Goal: Task Accomplishment & Management: Manage account settings

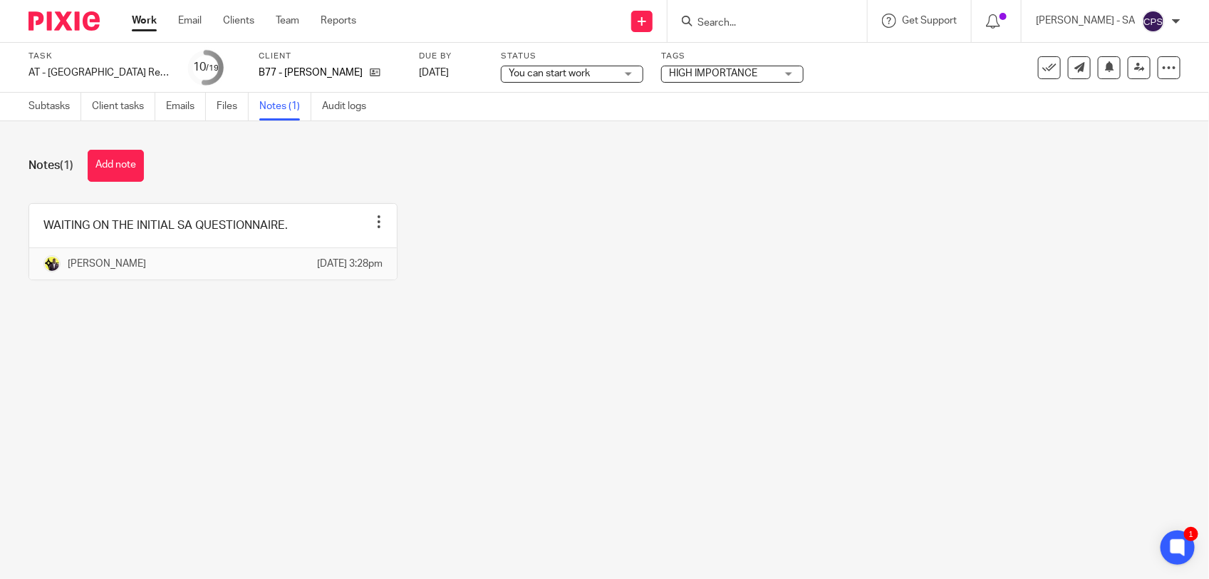
click at [330, 447] on main "Task AT - SA Return - PE 05-04-2025 Save AT - SA Return - PE 05-04-2025 10 /19 …" at bounding box center [604, 289] width 1209 height 579
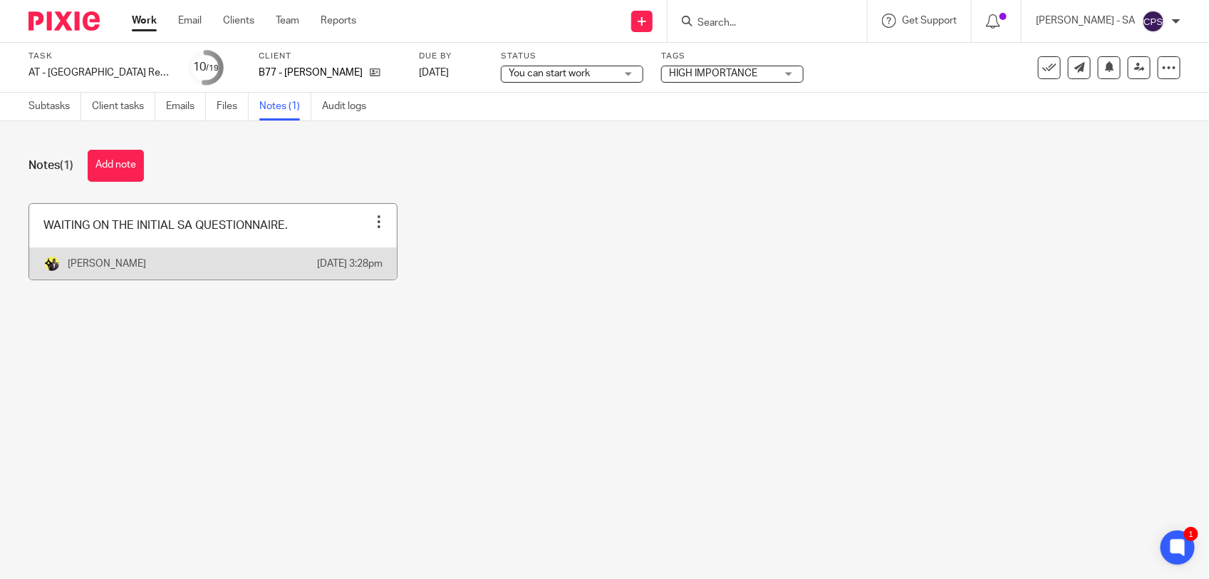
click at [311, 224] on link at bounding box center [213, 242] width 368 height 76
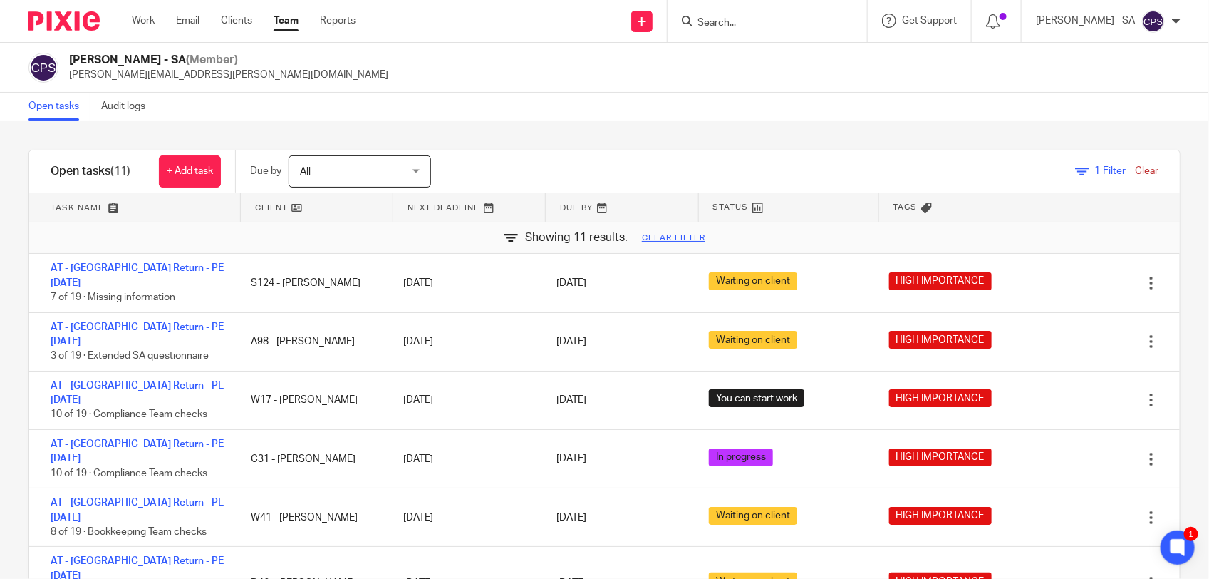
click at [757, 23] on input "Search" at bounding box center [760, 23] width 128 height 13
type input "C31"
click at [745, 57] on link at bounding box center [846, 61] width 306 height 33
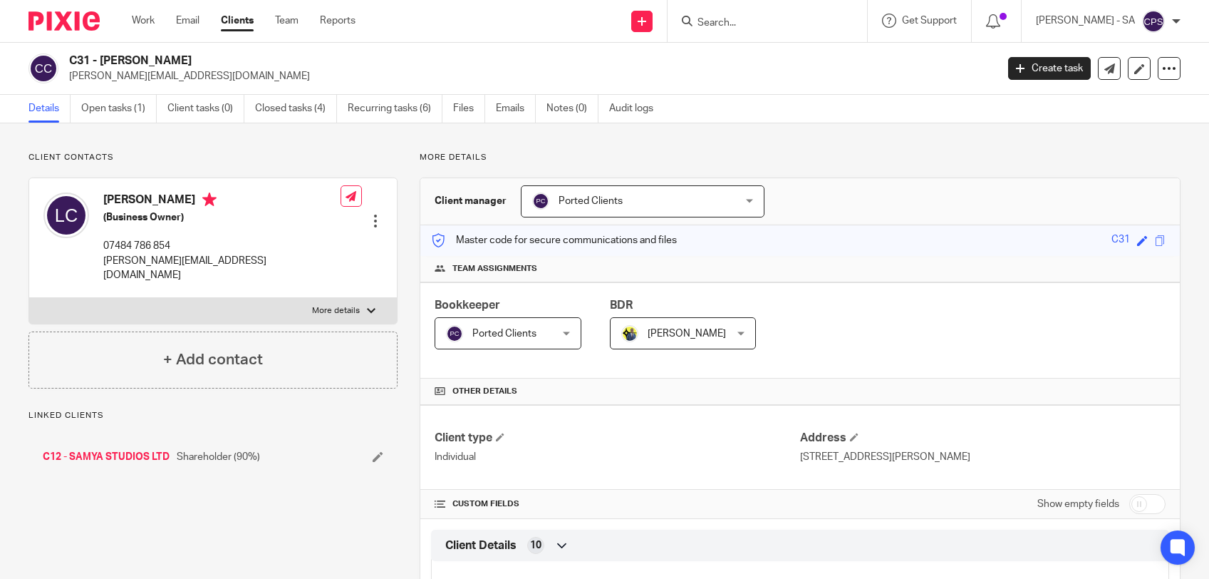
click at [114, 108] on link "Open tasks (1)" at bounding box center [119, 109] width 76 height 28
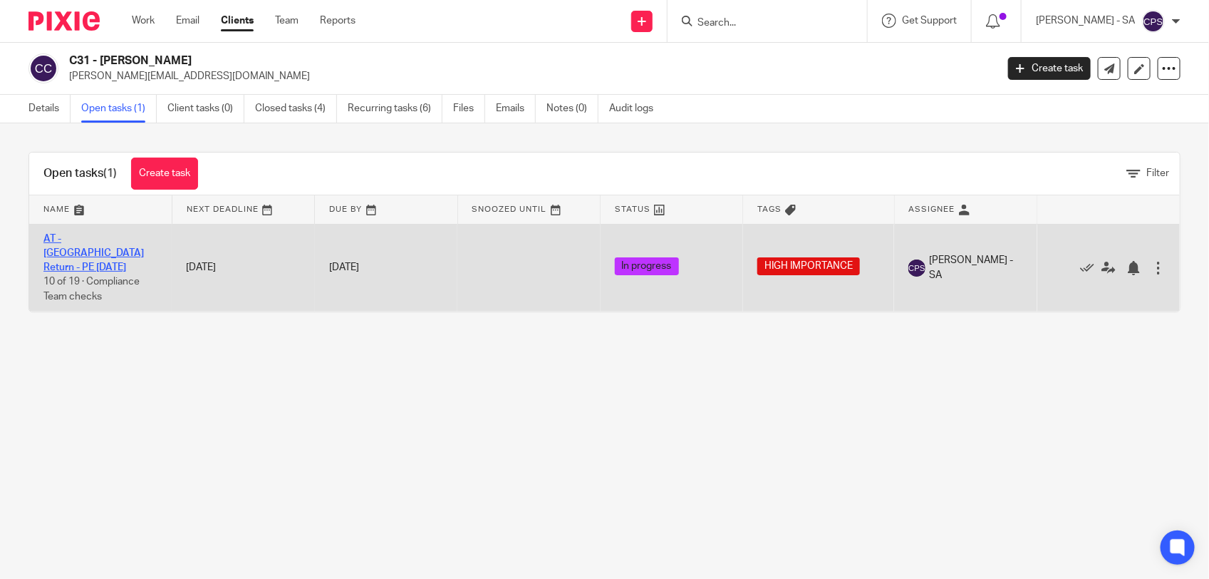
click at [109, 239] on link "AT - [GEOGRAPHIC_DATA] Return - PE [DATE]" at bounding box center [93, 253] width 100 height 39
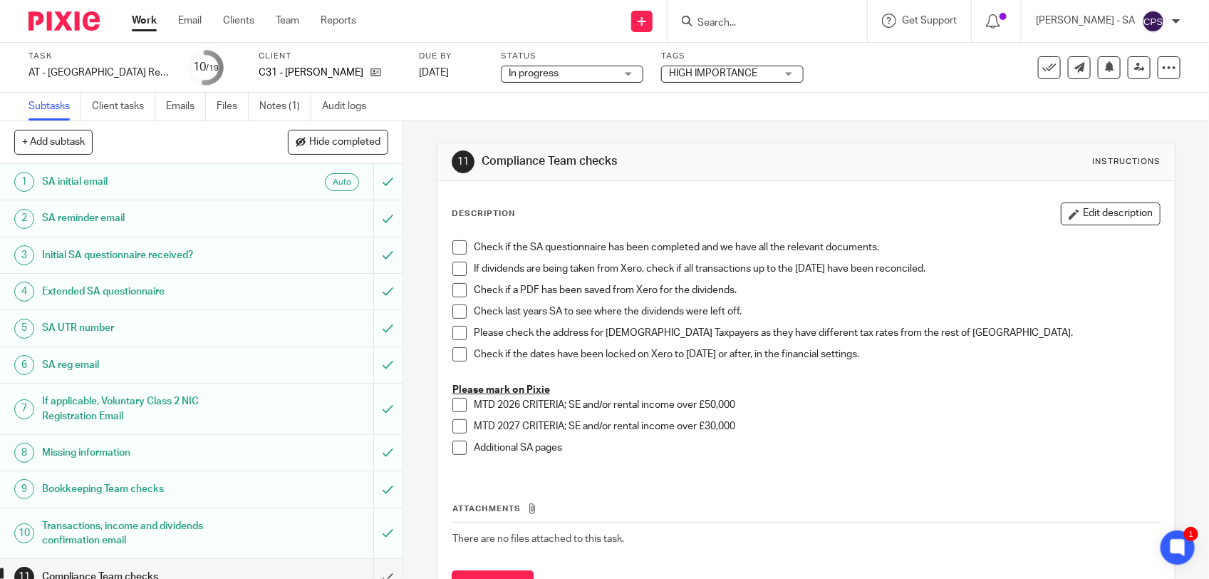
scroll to position [267, 0]
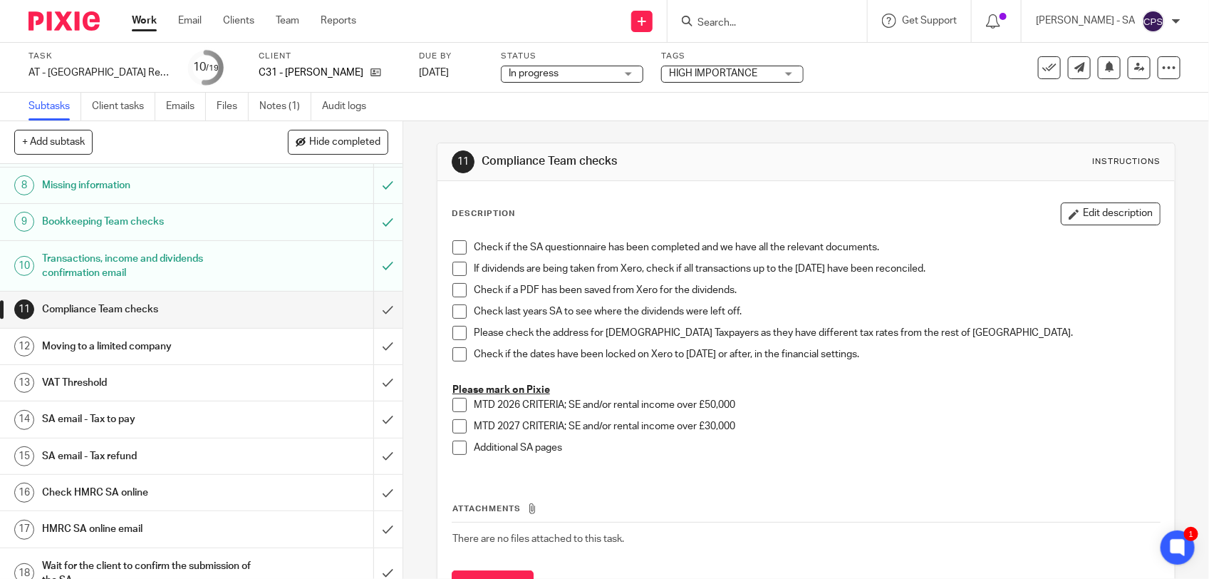
click at [164, 421] on h1 "SA email - Tax to pay" at bounding box center [148, 418] width 212 height 21
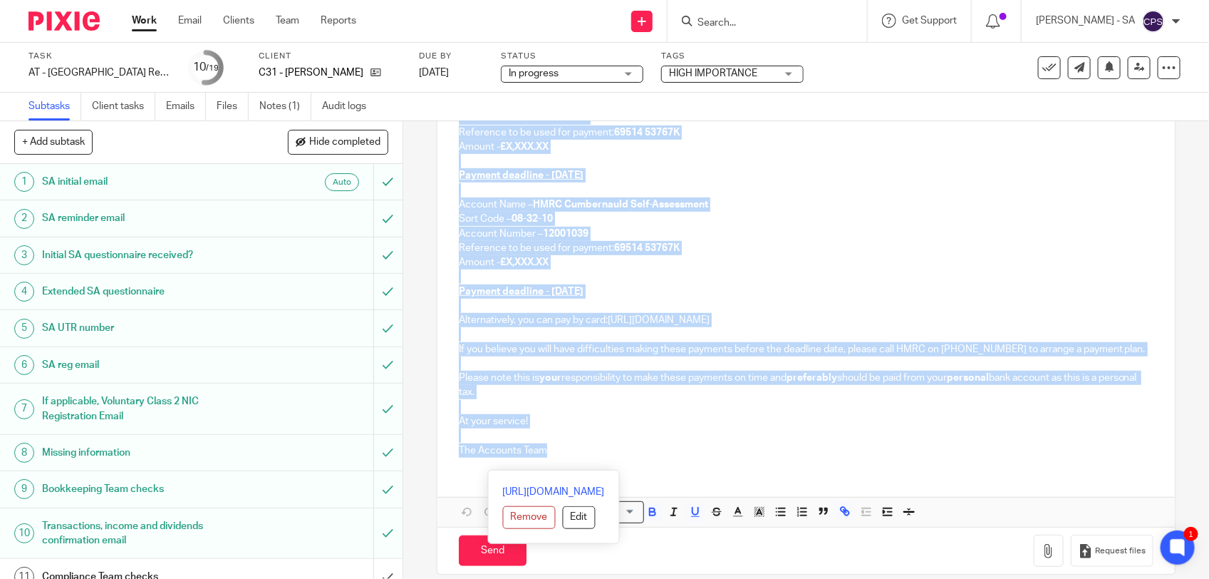
scroll to position [362, 0]
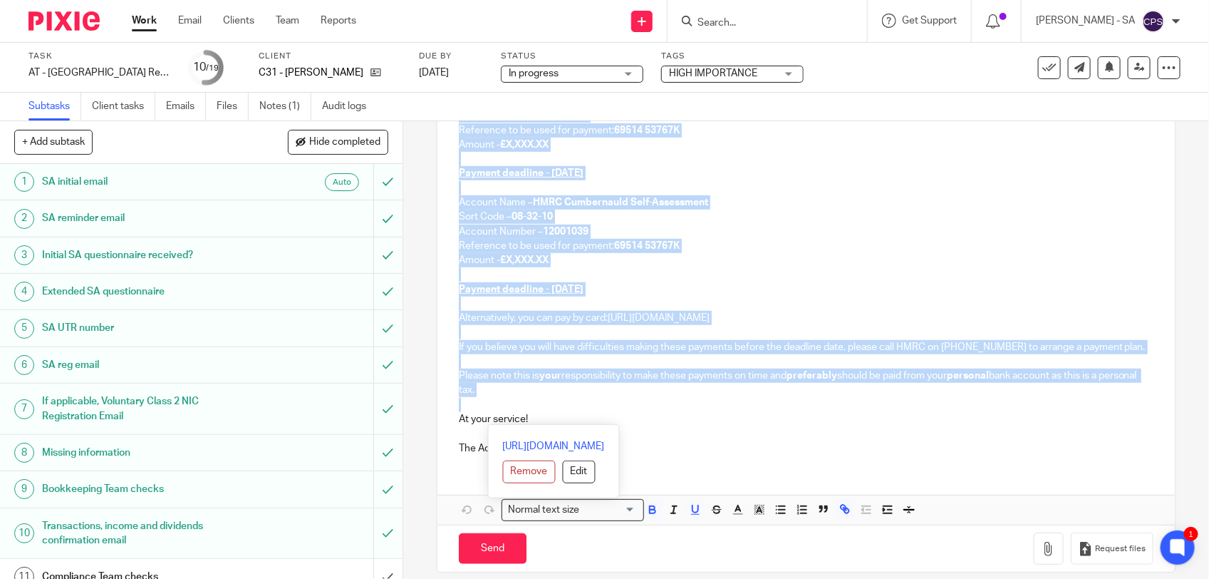
drag, startPoint x: 454, startPoint y: 318, endPoint x: 624, endPoint y: 420, distance: 198.4
click at [626, 420] on div "C31 - LAURA CHILDS Dear Laura, We can confirm that your 2024-25 Self-Assessment…" at bounding box center [805, 193] width 737 height 545
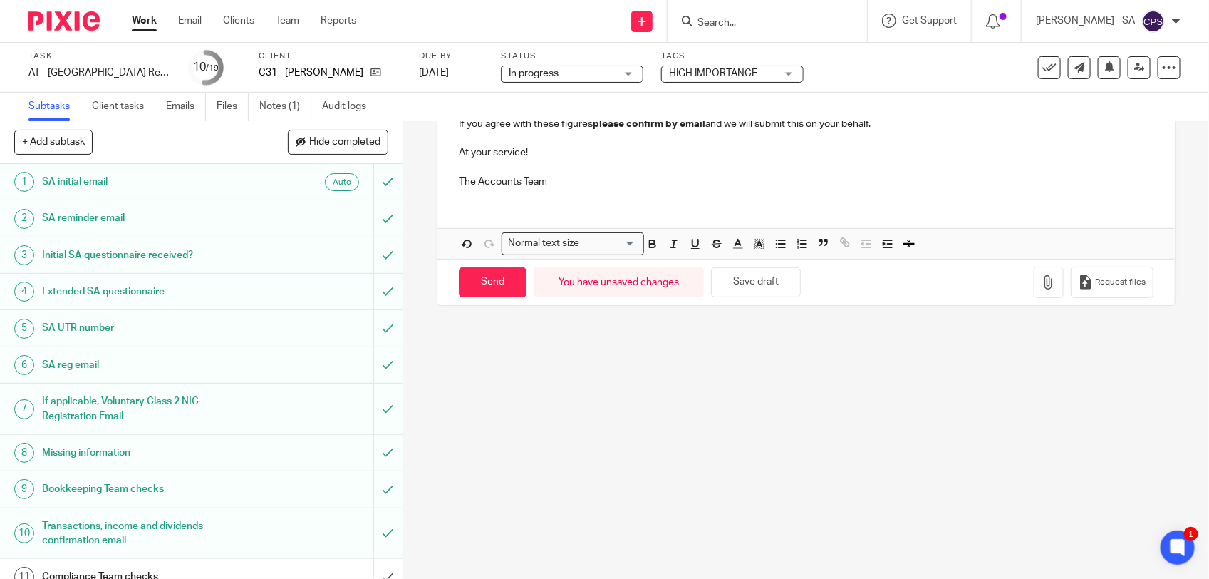
scroll to position [0, 0]
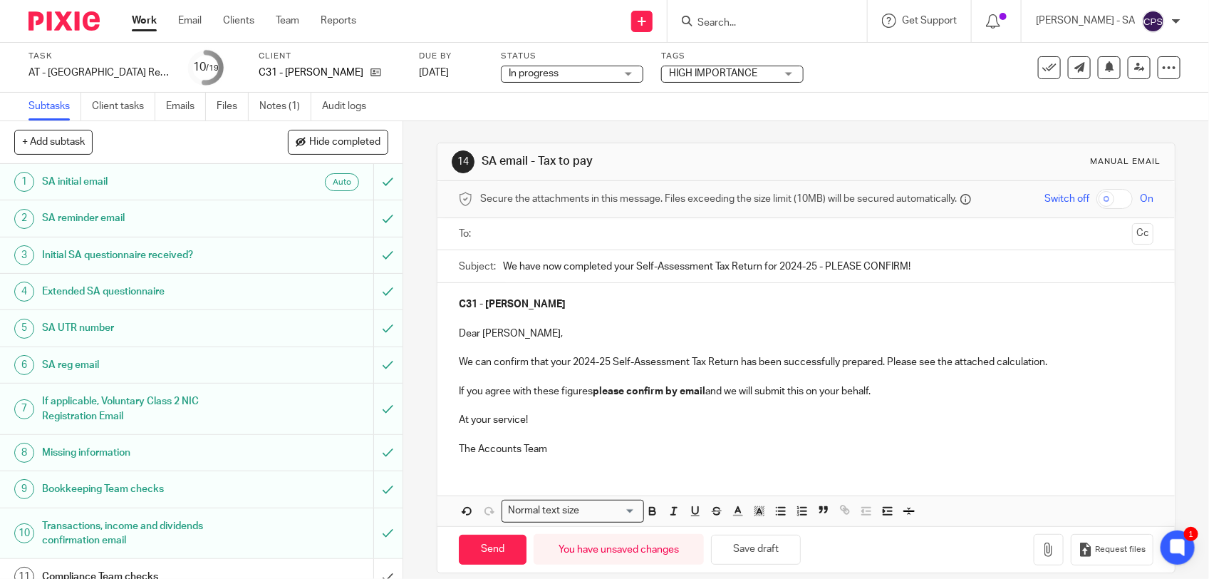
drag, startPoint x: 574, startPoint y: 390, endPoint x: 666, endPoint y: 449, distance: 109.5
click at [615, 412] on p at bounding box center [806, 405] width 695 height 14
click at [727, 553] on button "Save draft" at bounding box center [756, 549] width 90 height 31
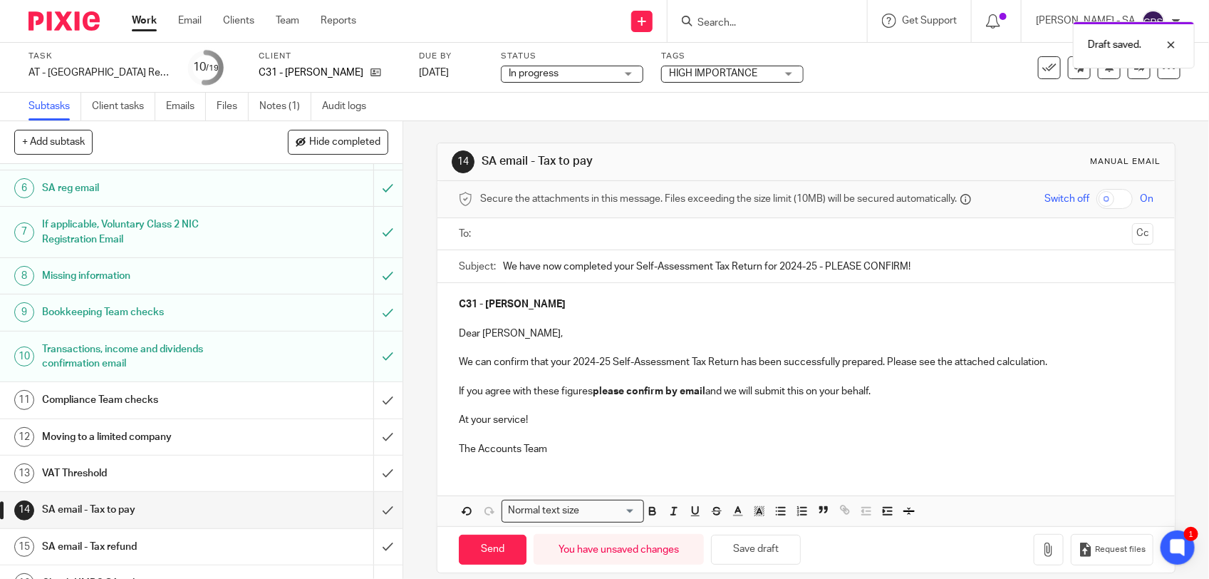
scroll to position [178, 0]
click at [748, 556] on button "Save draft" at bounding box center [756, 549] width 90 height 31
click at [289, 109] on link "Notes (1)" at bounding box center [285, 107] width 52 height 28
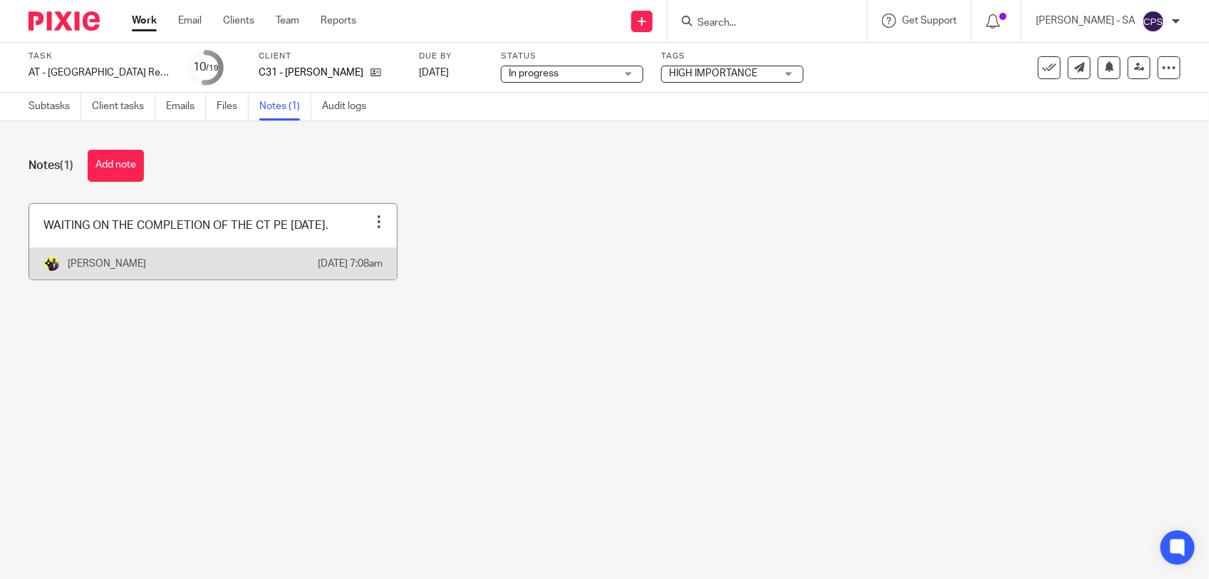
click at [217, 222] on link at bounding box center [213, 242] width 368 height 76
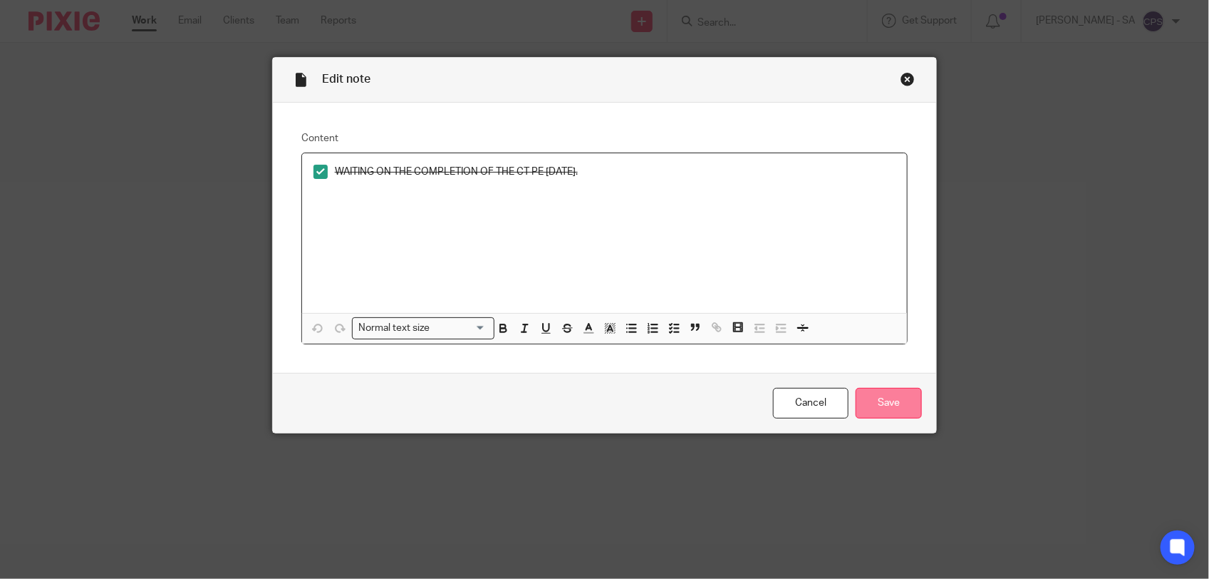
click at [888, 408] on input "Save" at bounding box center [889, 403] width 66 height 31
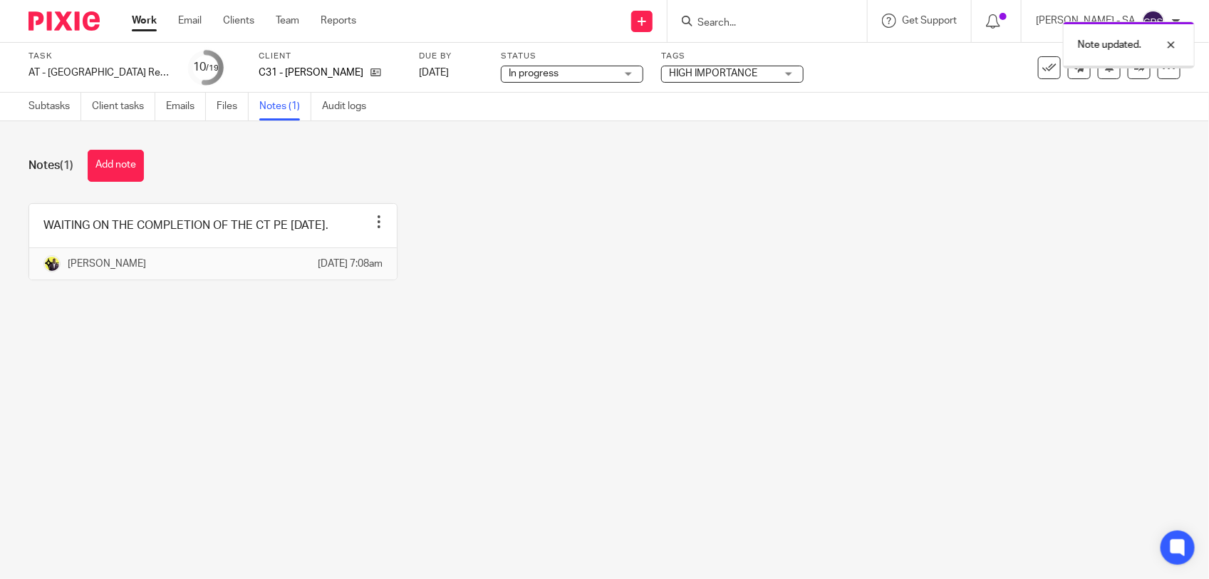
click at [112, 175] on button "Add note" at bounding box center [116, 166] width 56 height 32
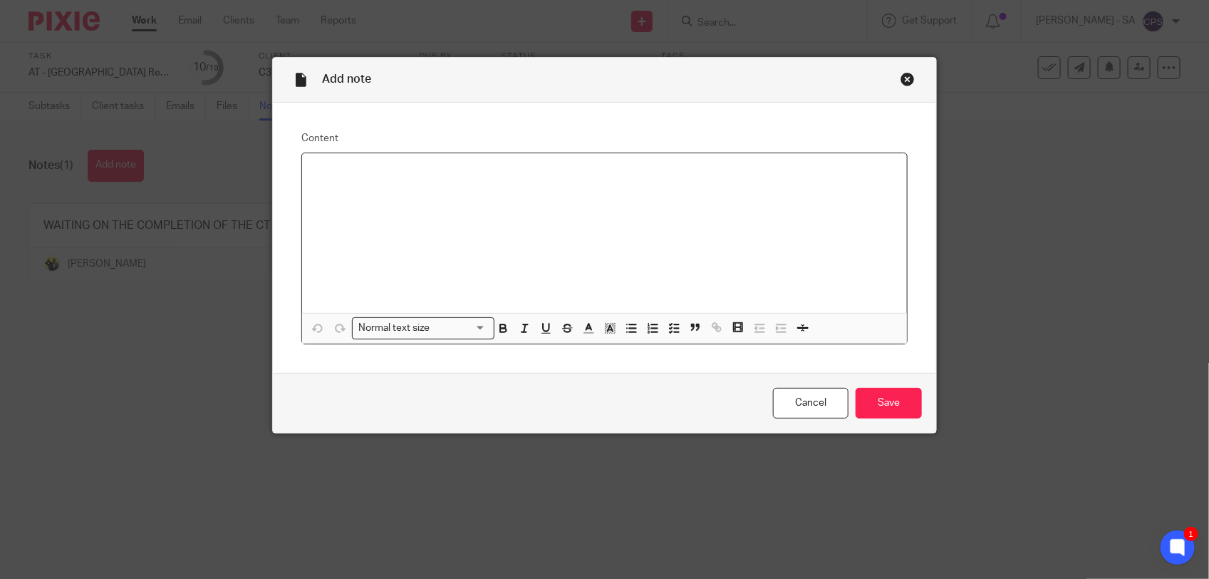
paste div
click at [357, 175] on p "Please check SA and send to the client." at bounding box center [605, 172] width 582 height 14
click at [887, 401] on input "Save" at bounding box center [889, 403] width 66 height 31
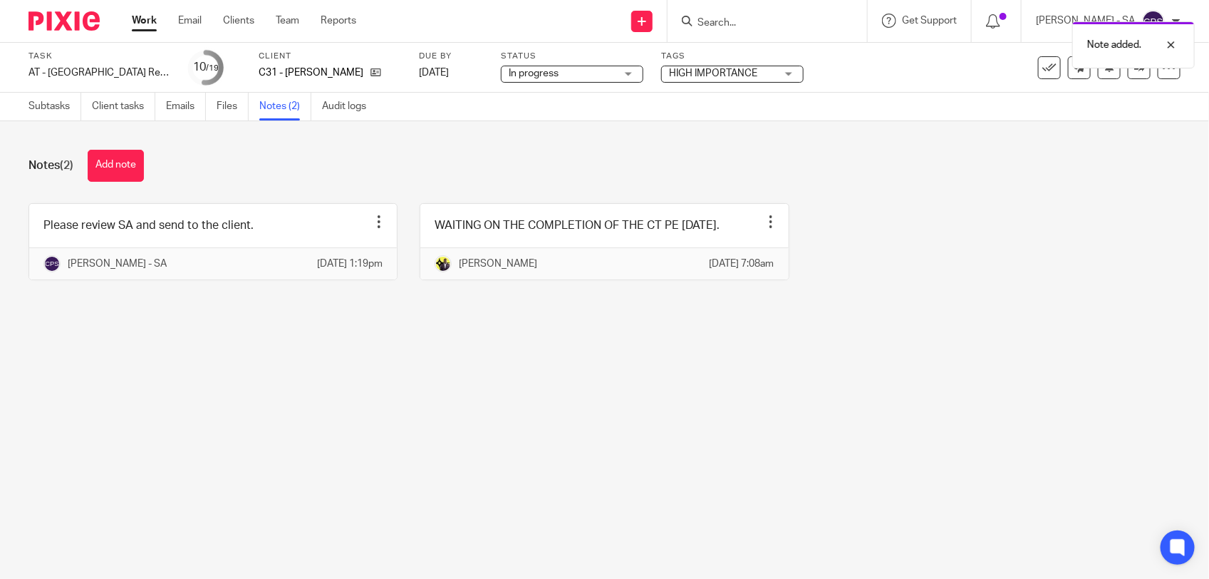
click at [558, 69] on span "In progress" at bounding box center [562, 73] width 107 height 15
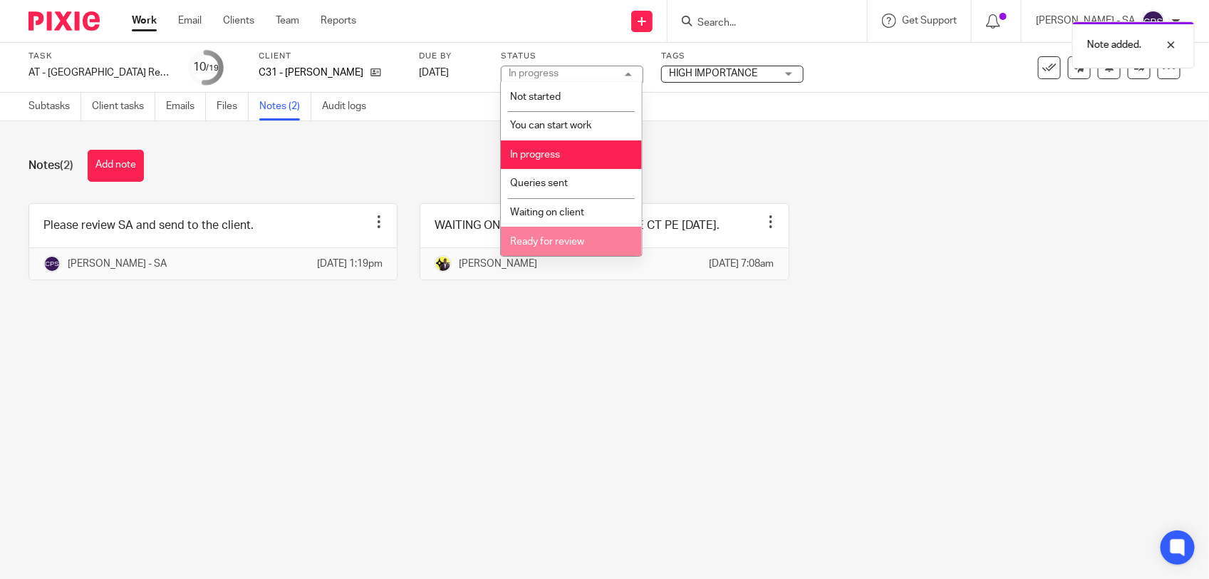
click at [546, 242] on span "Ready for review" at bounding box center [547, 242] width 74 height 10
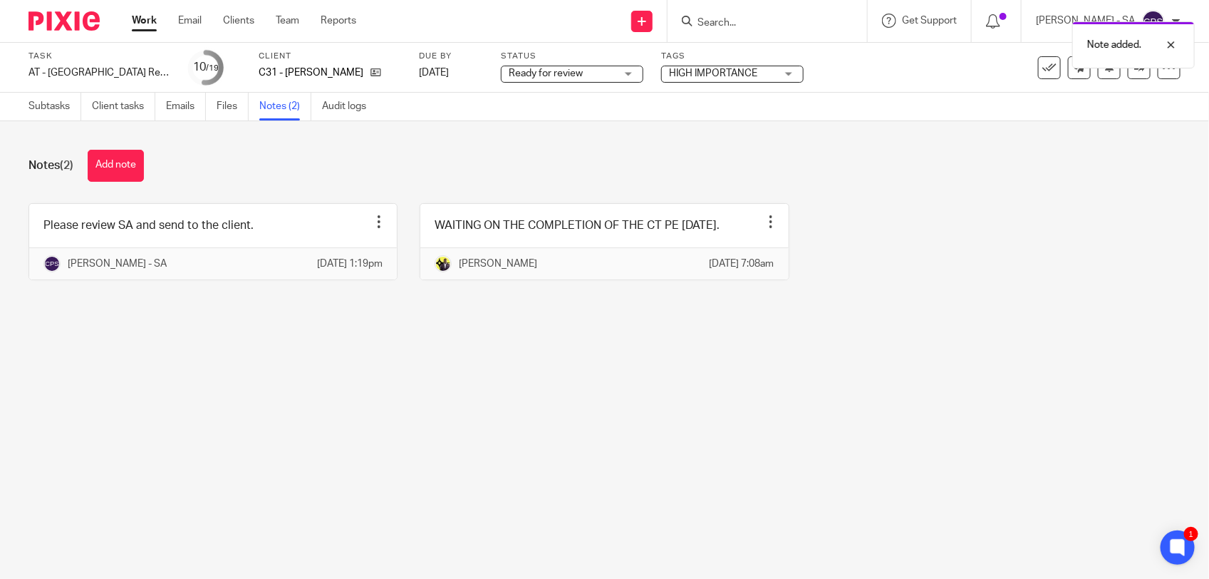
click at [483, 368] on main "Task AT - SA Return - PE 05-04-2025 Save AT - SA Return - PE 05-04-2025 10 /19 …" at bounding box center [604, 289] width 1209 height 579
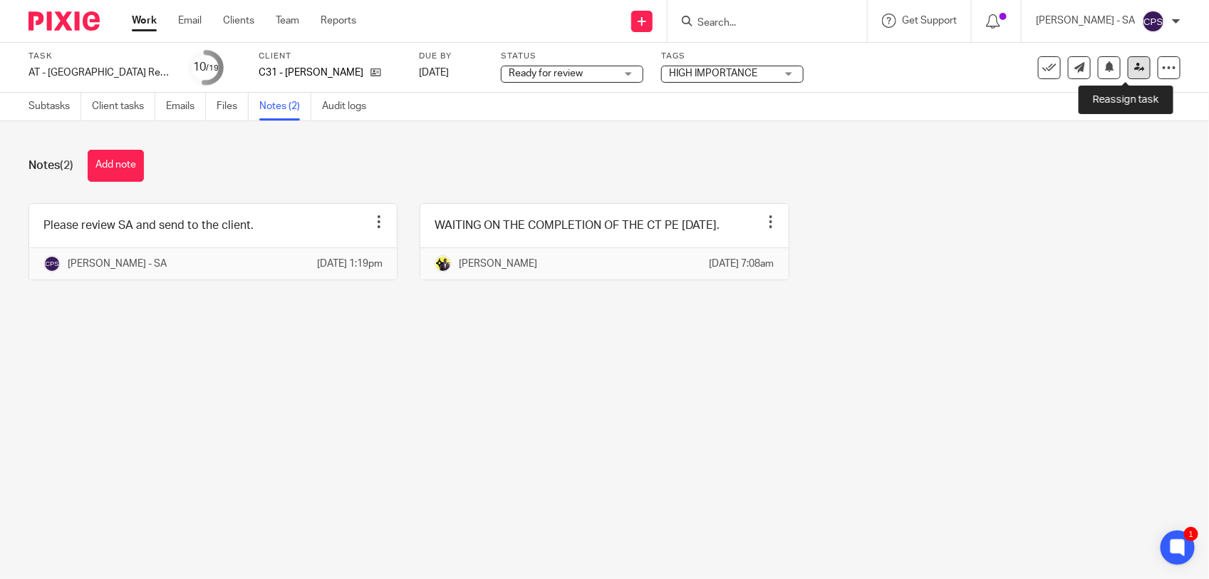
click at [1134, 63] on icon at bounding box center [1139, 67] width 11 height 11
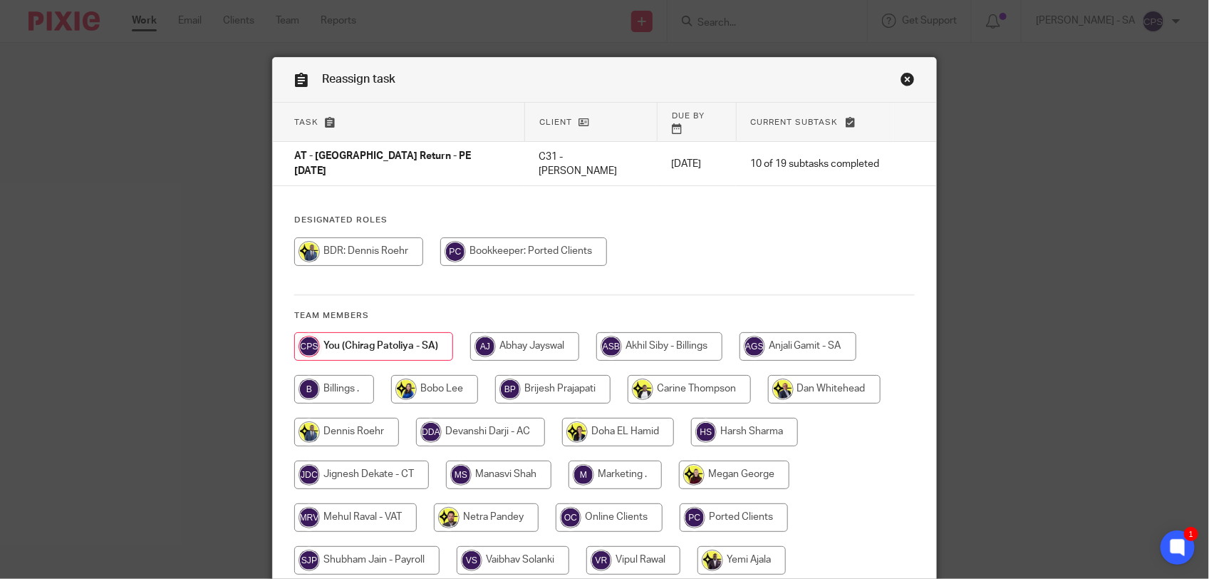
click at [482, 503] on input "radio" at bounding box center [486, 517] width 105 height 29
radio input "true"
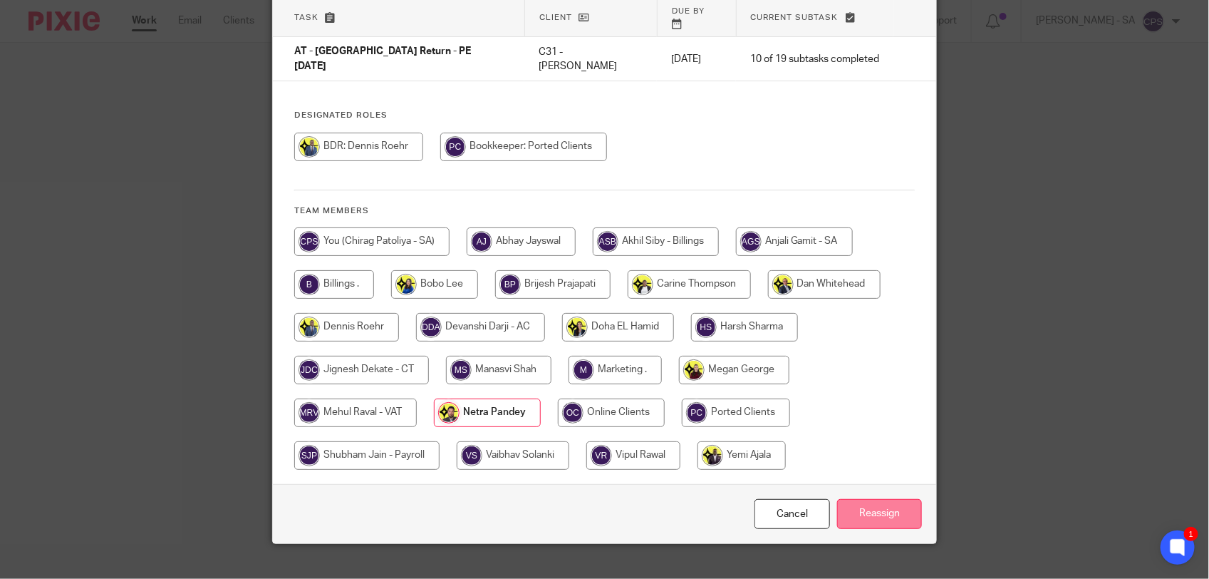
scroll to position [107, 0]
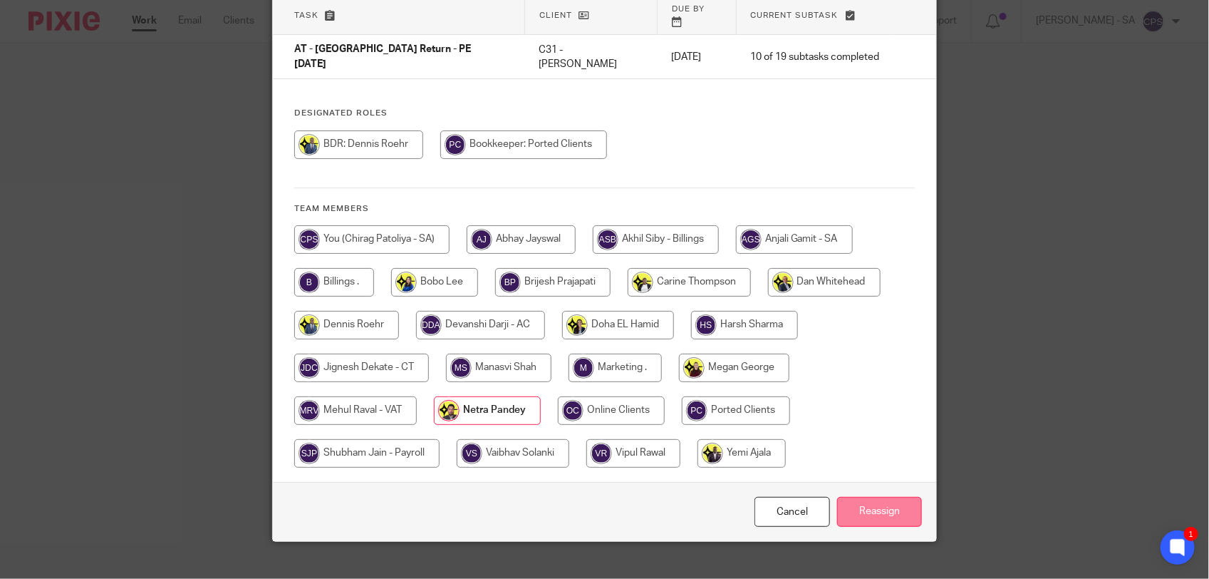
click at [886, 497] on input "Reassign" at bounding box center [879, 512] width 85 height 31
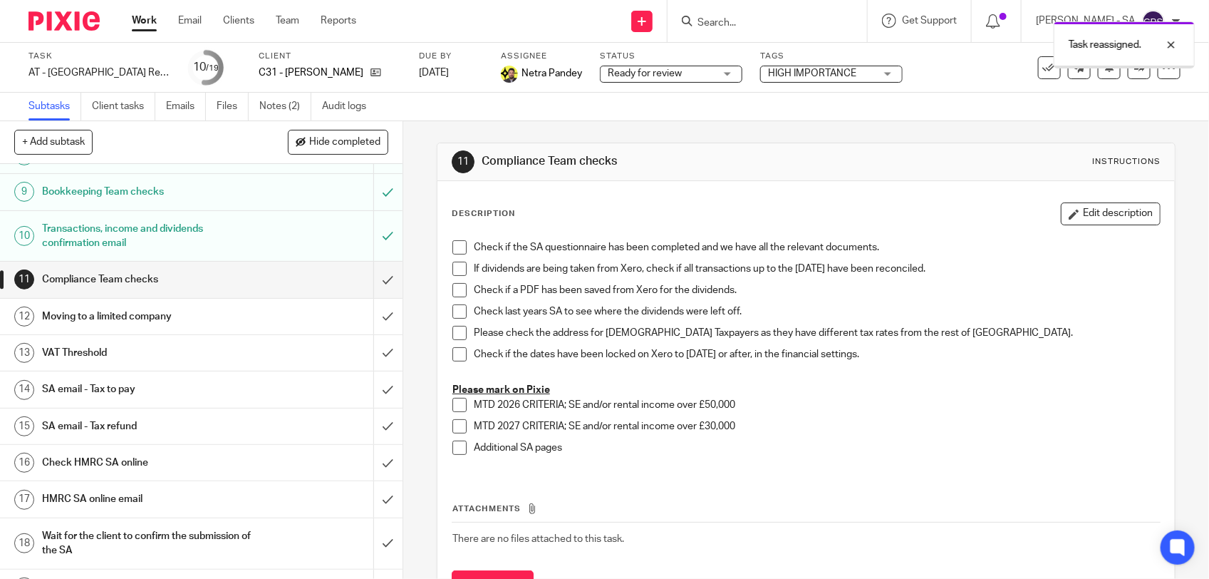
scroll to position [328, 0]
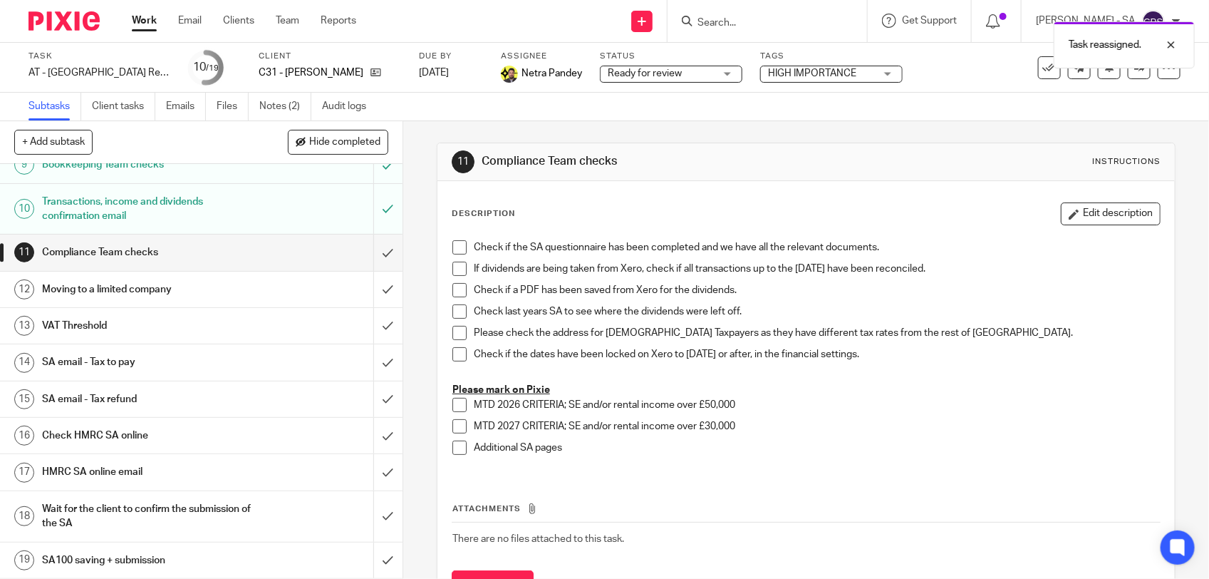
click at [164, 357] on h1 "SA email - Tax to pay" at bounding box center [148, 361] width 212 height 21
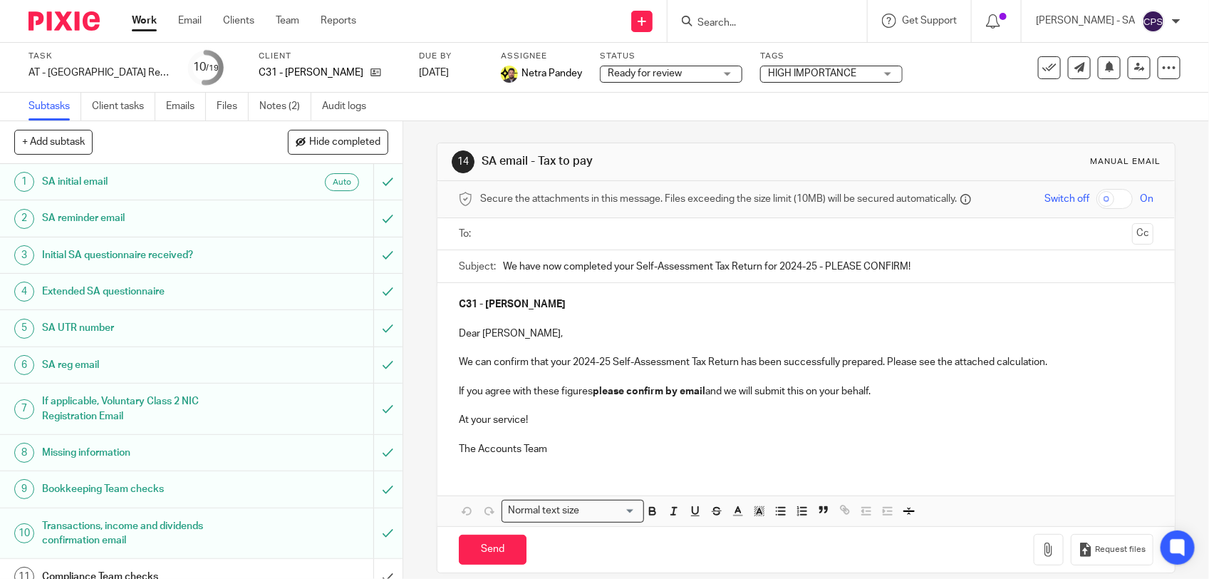
scroll to position [18, 0]
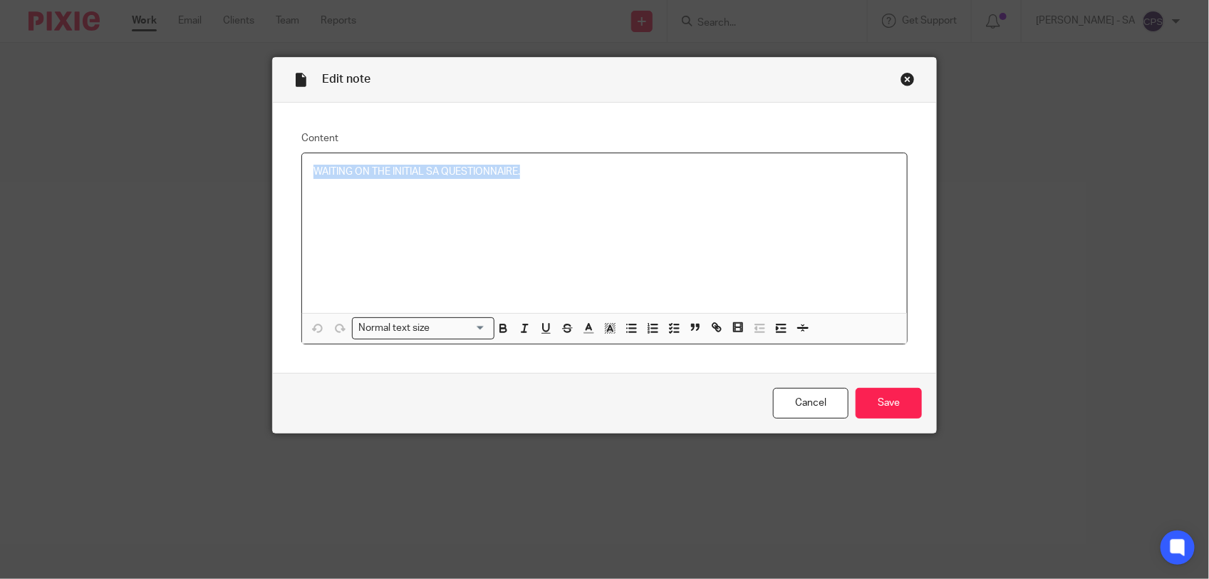
drag, startPoint x: 306, startPoint y: 170, endPoint x: 540, endPoint y: 184, distance: 234.1
click at [539, 184] on div "WAITING ON THE INITIAL SA QUESTIONNAIRE." at bounding box center [604, 233] width 605 height 160
click at [670, 331] on polyline "button" at bounding box center [671, 331] width 2 height 1
click at [315, 173] on span at bounding box center [321, 172] width 14 height 14
click at [891, 398] on input "Save" at bounding box center [889, 403] width 66 height 31
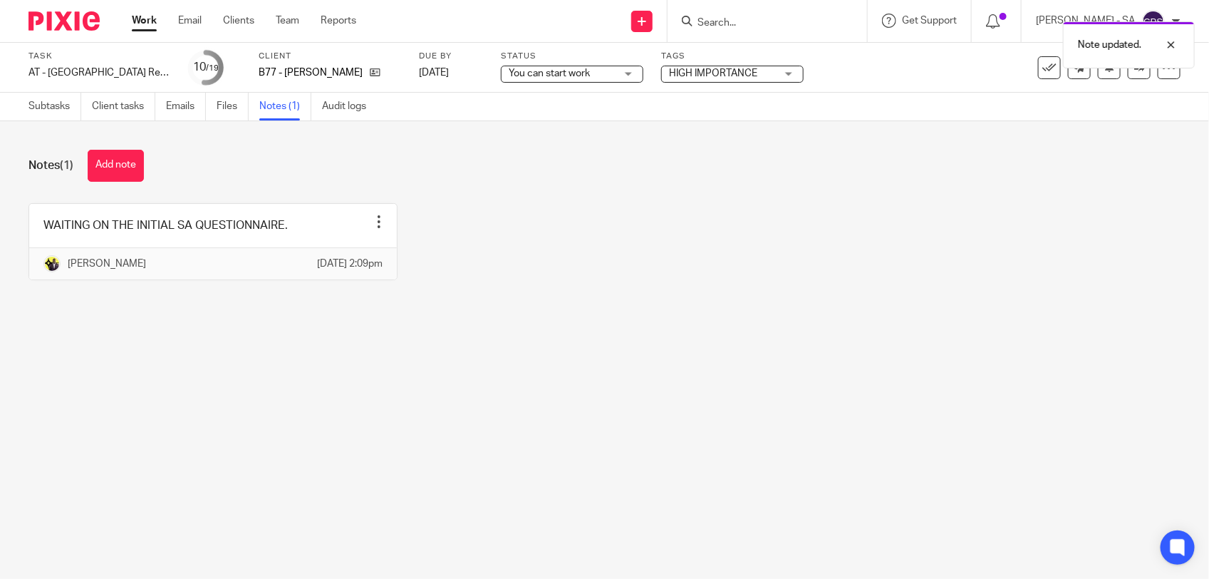
click at [113, 165] on button "Add note" at bounding box center [116, 166] width 56 height 32
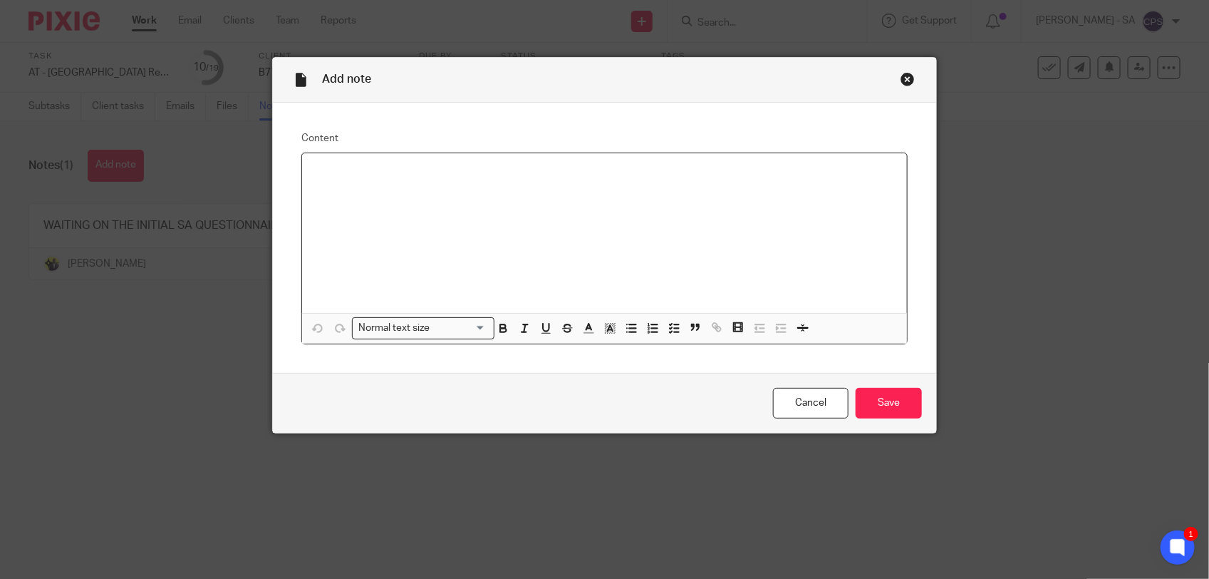
paste div
click at [353, 178] on p "Please check SA and send to the client." at bounding box center [605, 172] width 582 height 14
click at [895, 405] on input "Save" at bounding box center [889, 403] width 66 height 31
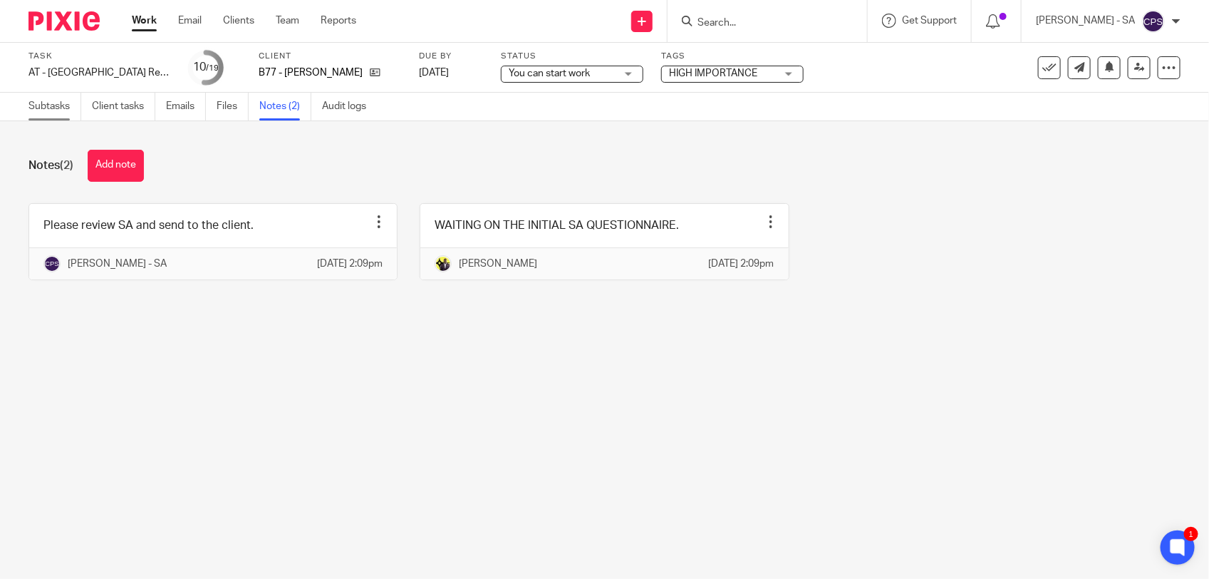
click at [40, 114] on link "Subtasks" at bounding box center [55, 107] width 53 height 28
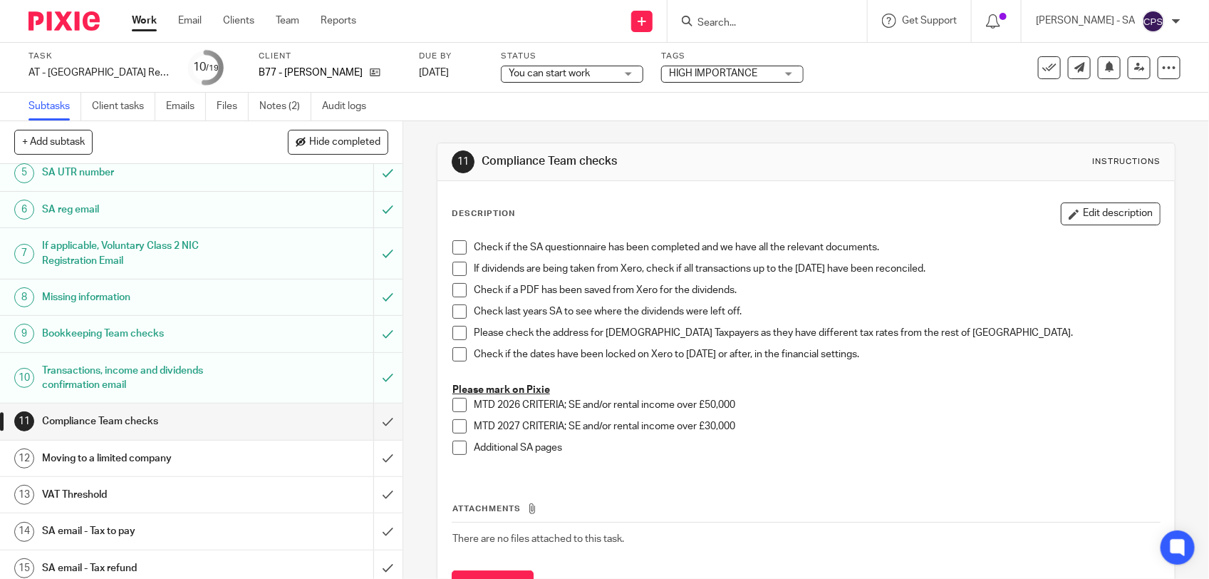
scroll to position [328, 0]
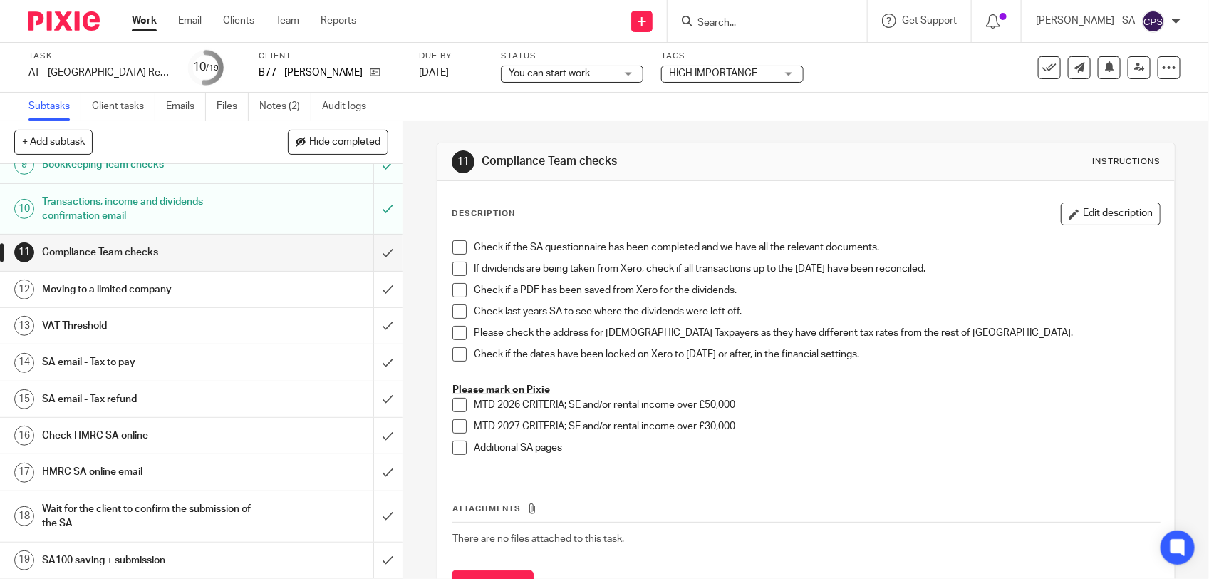
click at [158, 358] on h1 "SA email - Tax to pay" at bounding box center [148, 361] width 212 height 21
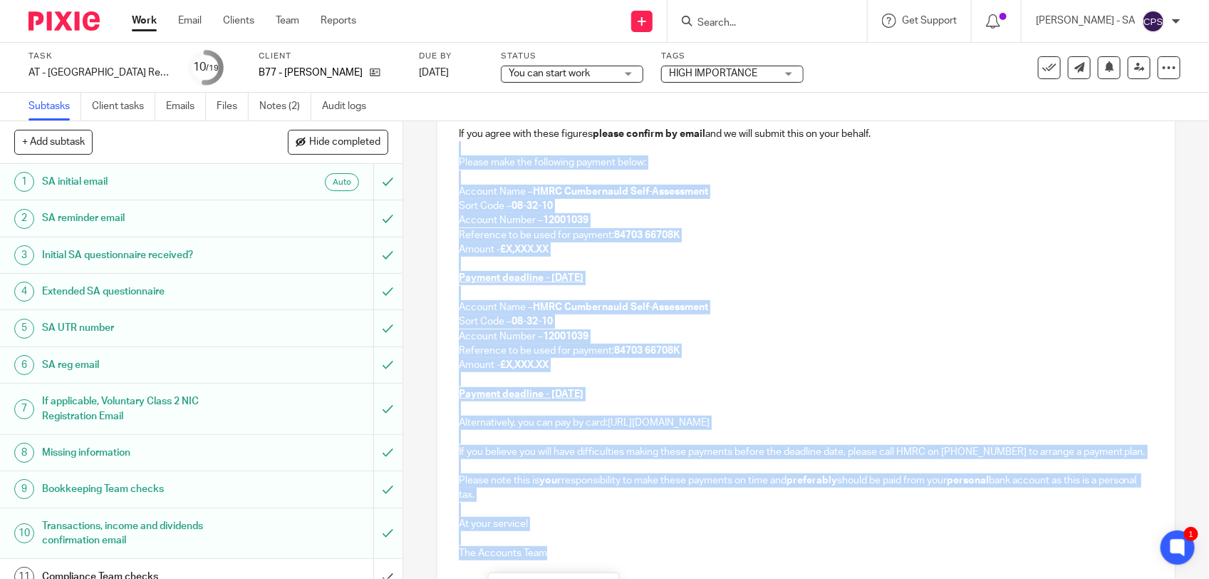
scroll to position [275, 0]
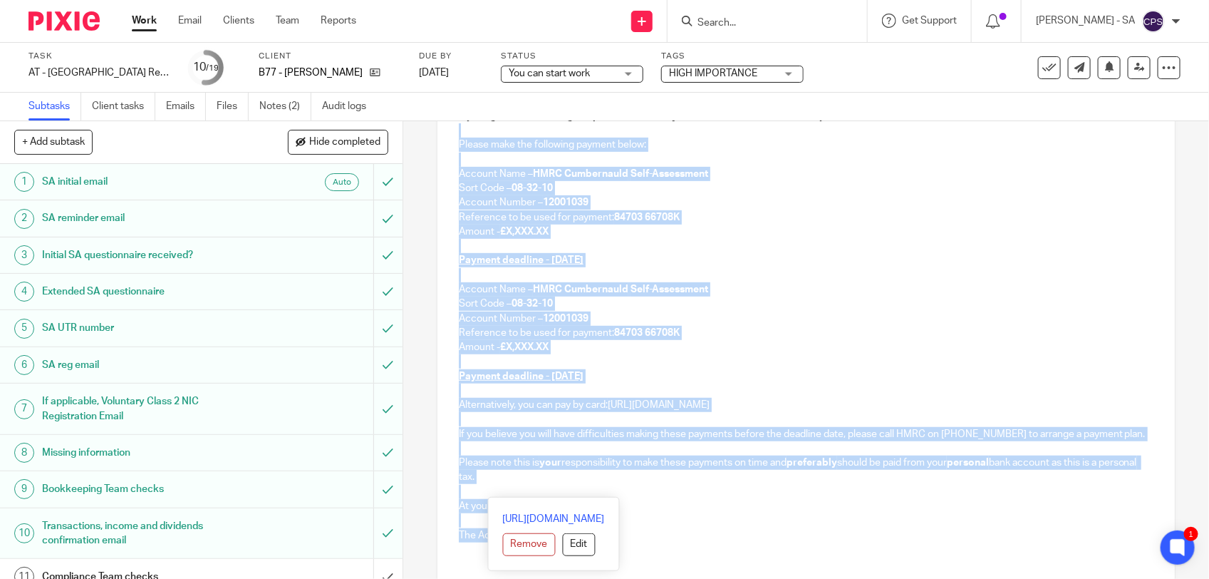
drag, startPoint x: 457, startPoint y: 318, endPoint x: 532, endPoint y: 492, distance: 189.5
click at [532, 492] on div "B77 - JADE BOUHMOUCH Dear Jade, We can confirm that your 2024-25 Self-Assessmen…" at bounding box center [805, 280] width 737 height 545
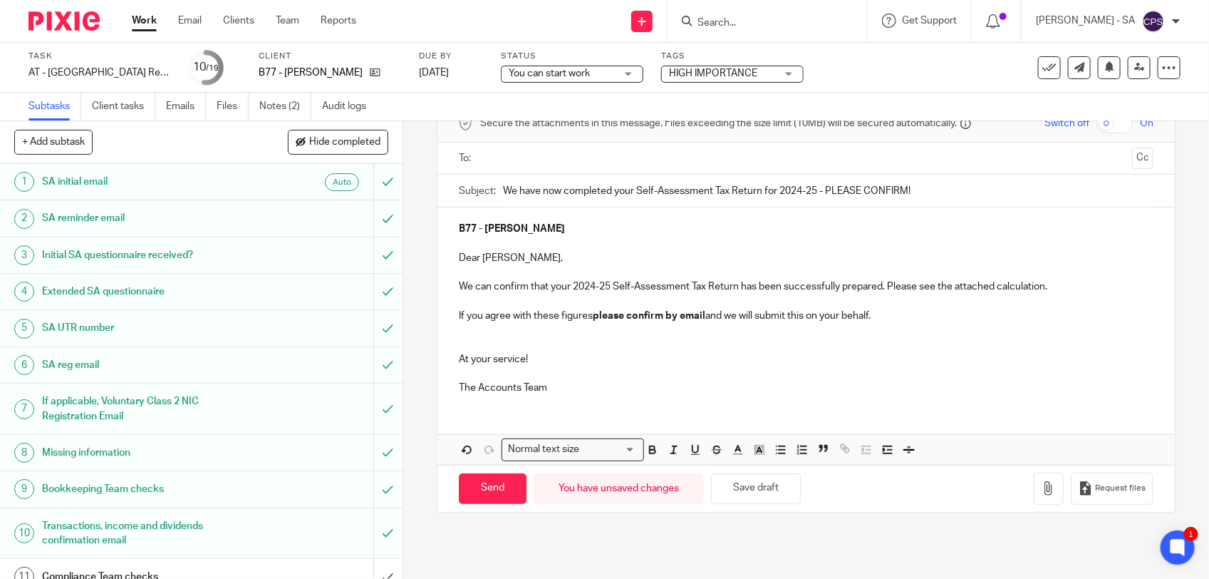
scroll to position [75, 0]
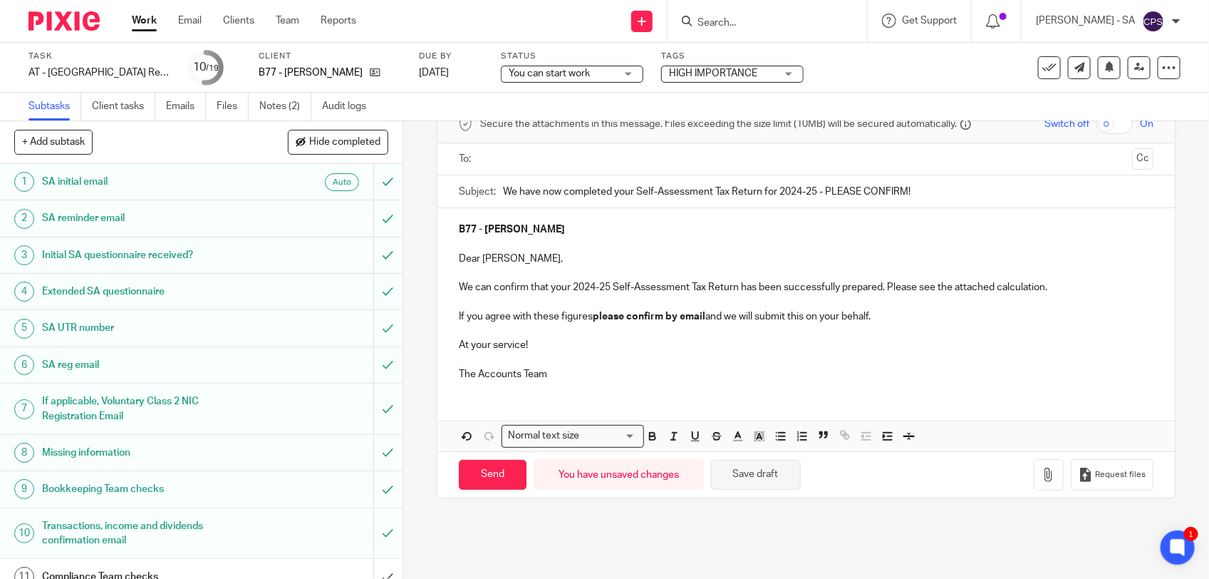
click at [771, 477] on button "Save draft" at bounding box center [756, 475] width 90 height 31
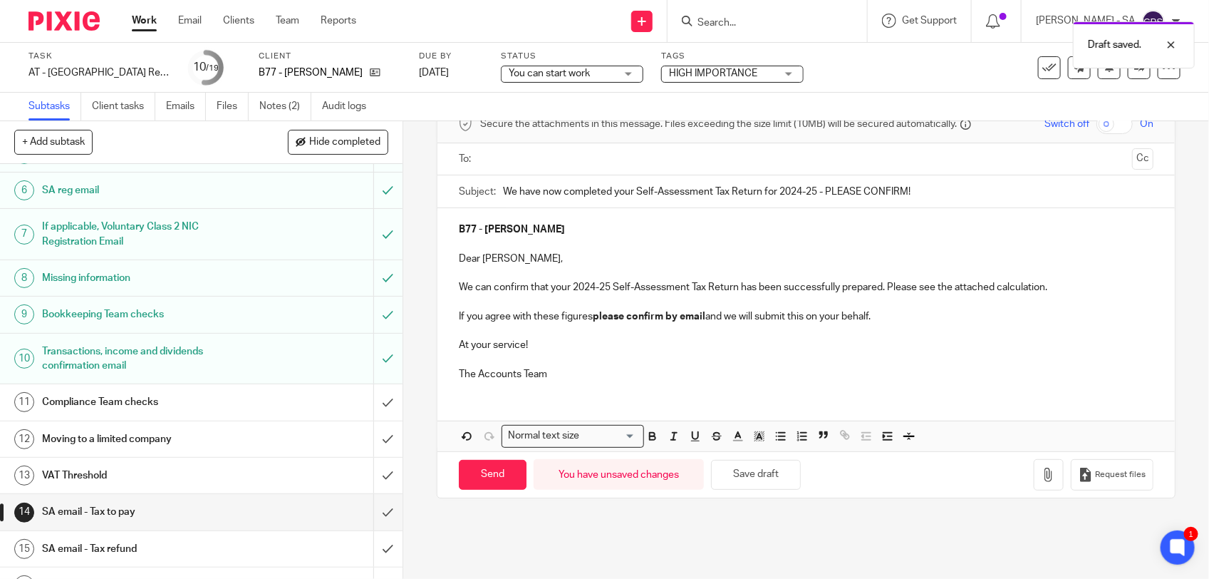
scroll to position [178, 0]
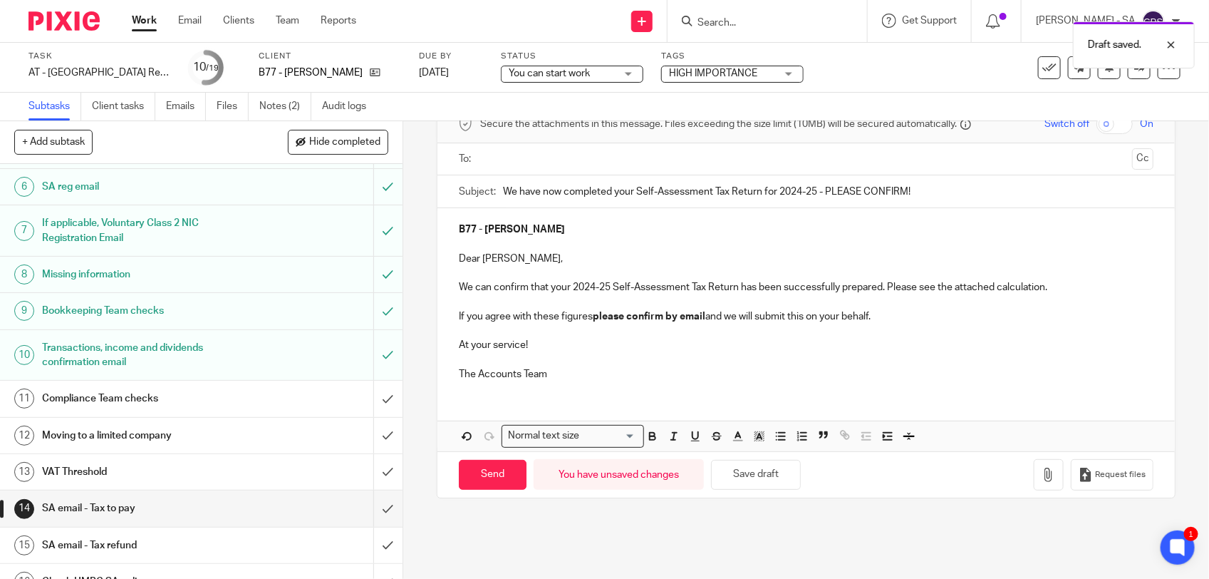
click at [610, 73] on span "You can start work" at bounding box center [562, 73] width 107 height 15
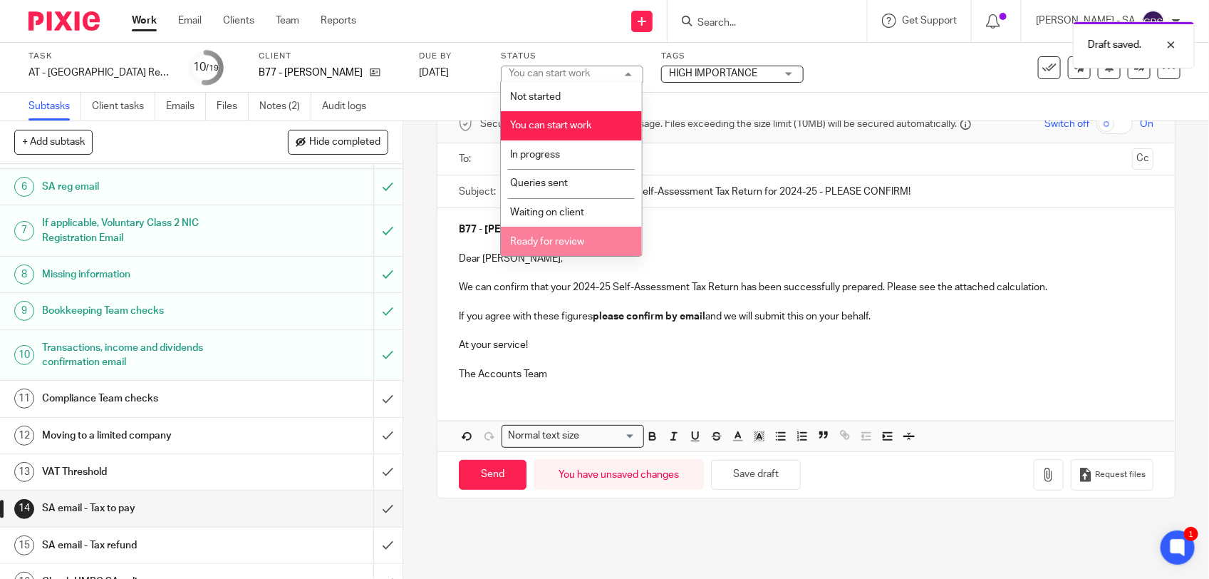
click at [559, 232] on li "Ready for review" at bounding box center [571, 241] width 141 height 29
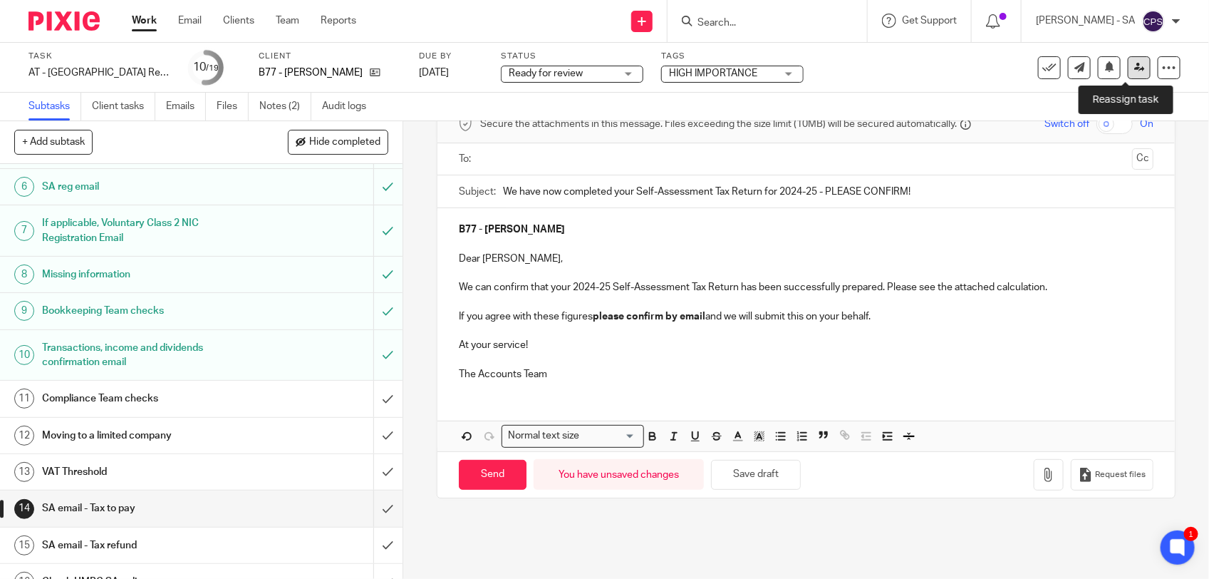
click at [1134, 68] on icon at bounding box center [1139, 67] width 11 height 11
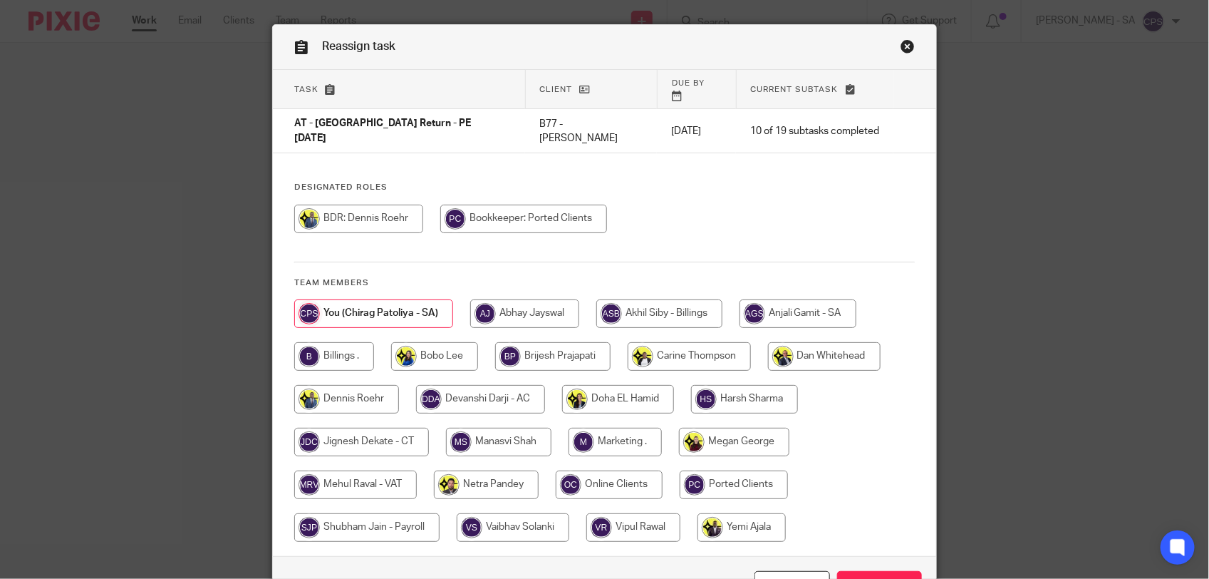
scroll to position [89, 0]
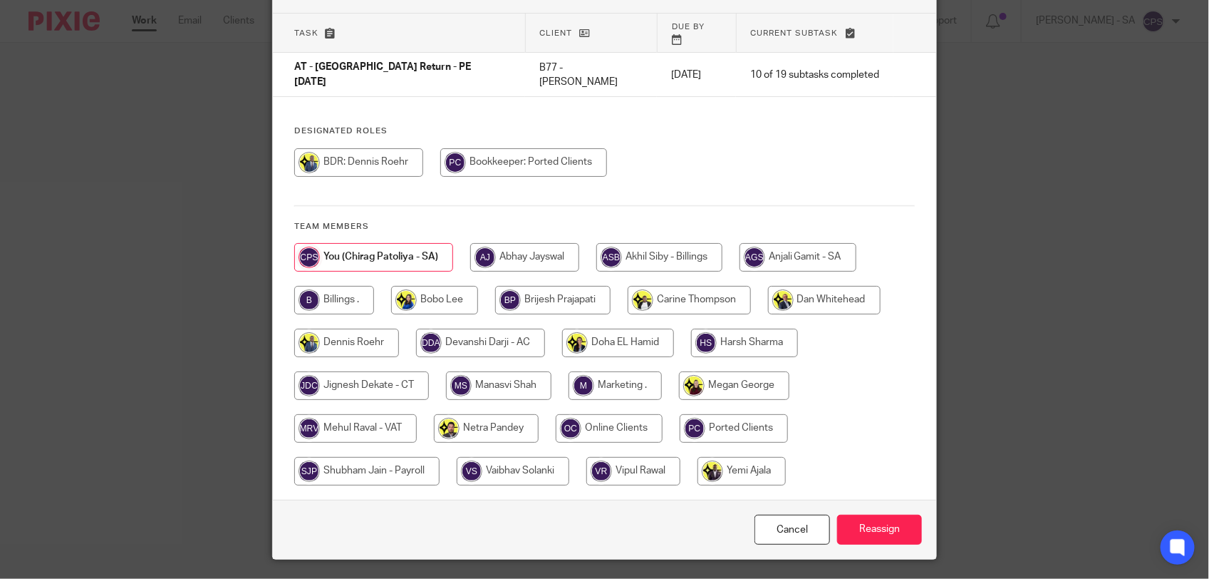
click at [492, 414] on input "radio" at bounding box center [486, 428] width 105 height 29
radio input "true"
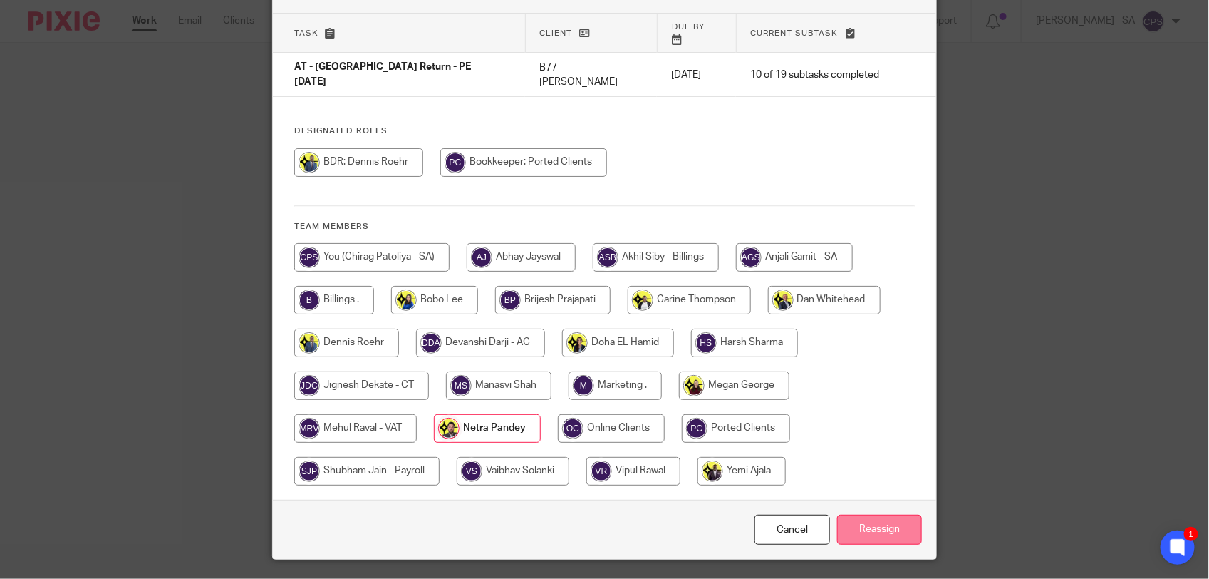
click at [857, 514] on input "Reassign" at bounding box center [879, 529] width 85 height 31
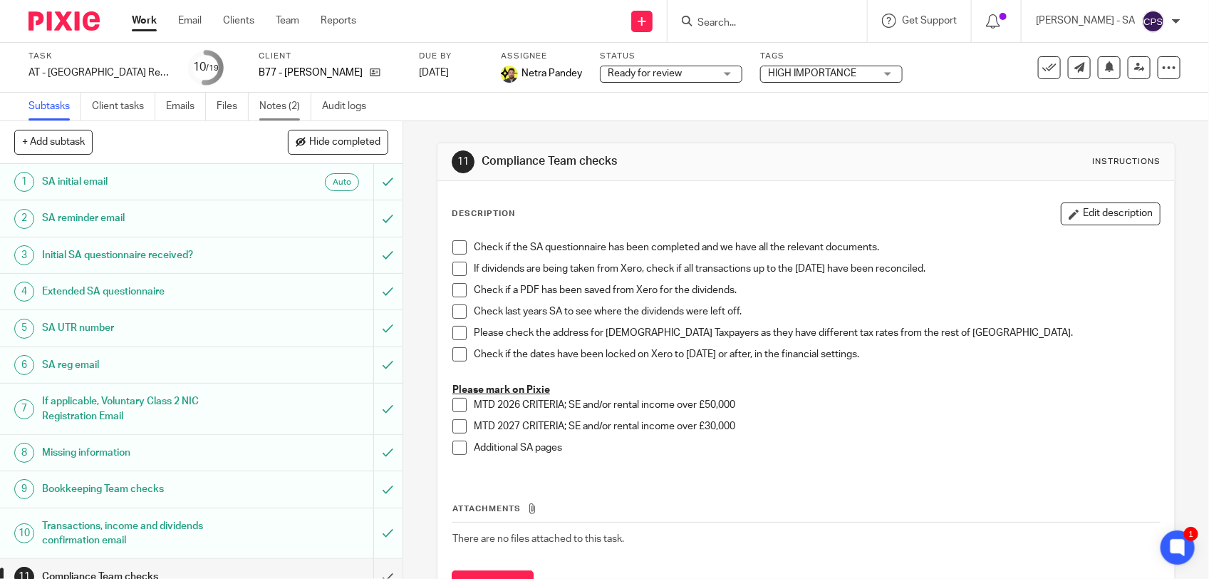
click at [275, 104] on link "Notes (2)" at bounding box center [285, 107] width 52 height 28
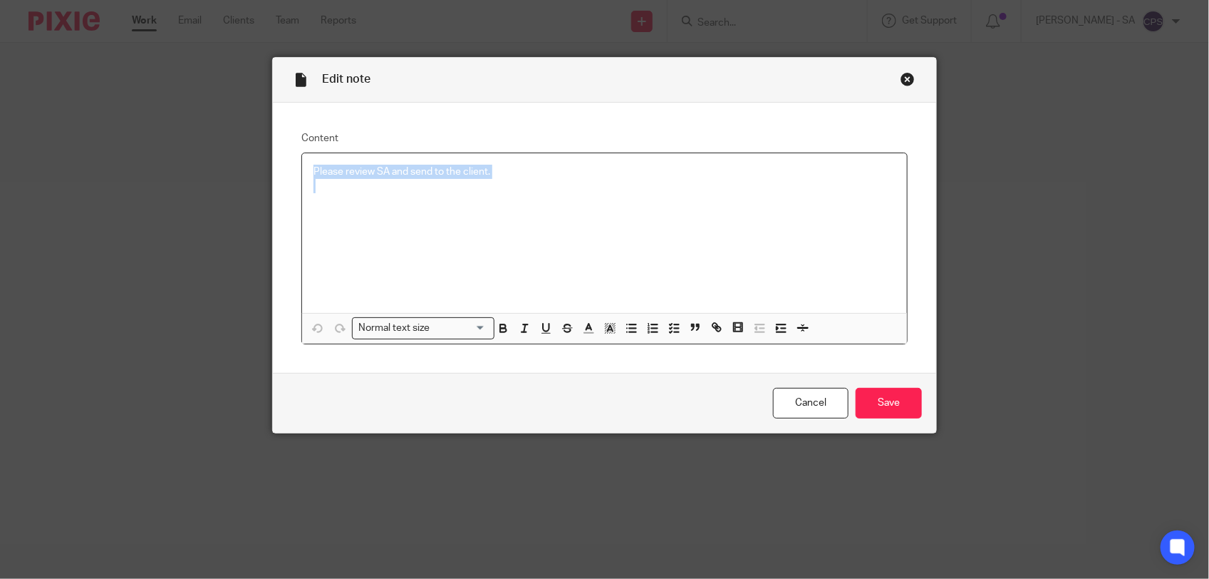
drag, startPoint x: 0, startPoint y: 0, endPoint x: 540, endPoint y: 182, distance: 569.8
click at [540, 182] on div "Please review SA and send to the client." at bounding box center [604, 233] width 605 height 160
click at [668, 329] on icon "button" at bounding box center [674, 327] width 13 height 13
click at [336, 202] on div at bounding box center [615, 196] width 561 height 21
click at [899, 406] on input "Save" at bounding box center [889, 403] width 66 height 31
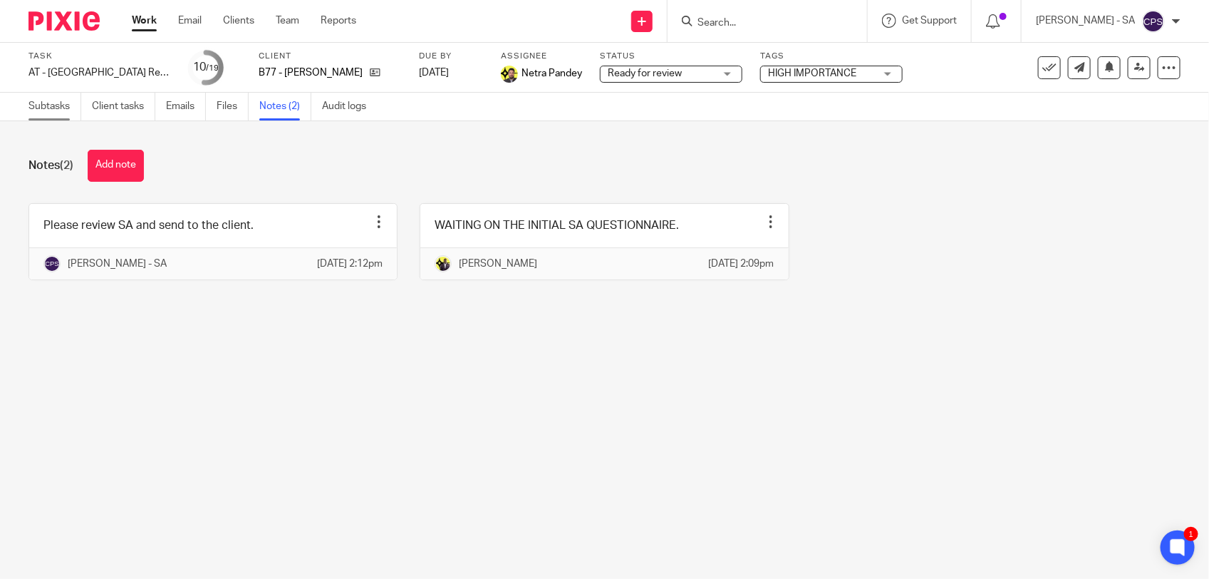
click at [36, 114] on link "Subtasks" at bounding box center [55, 107] width 53 height 28
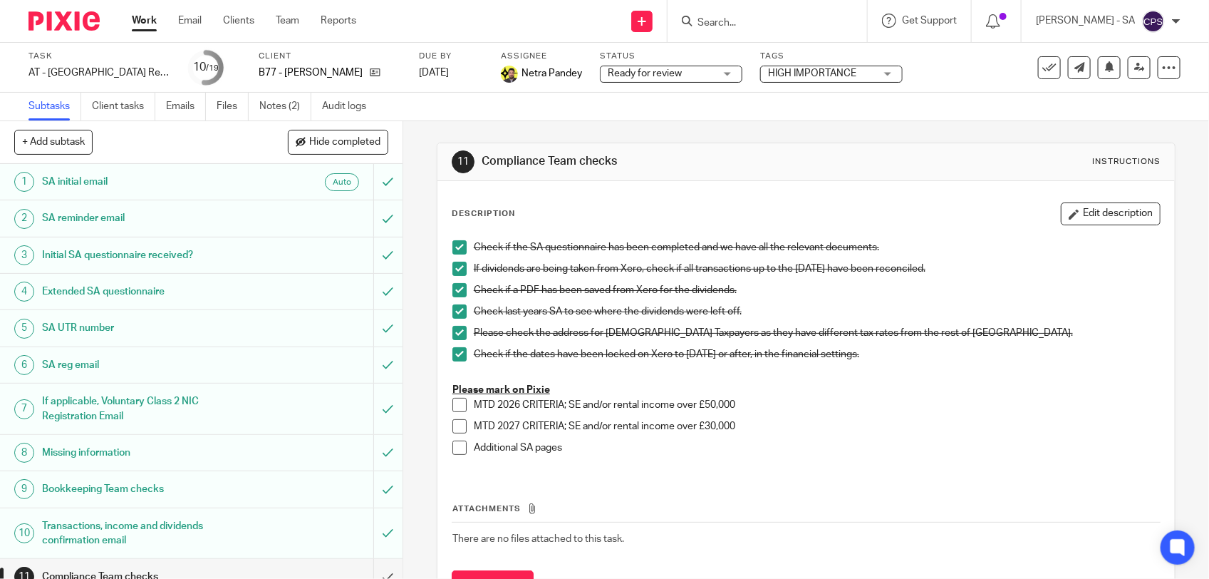
scroll to position [267, 0]
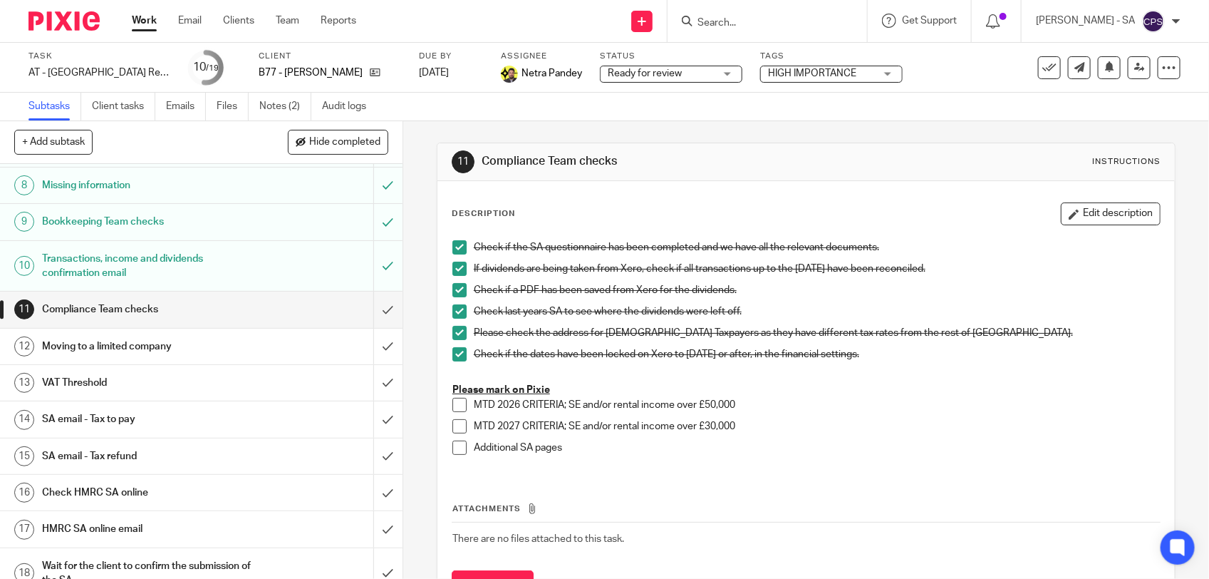
click at [183, 422] on h1 "SA email - Tax to pay" at bounding box center [148, 418] width 212 height 21
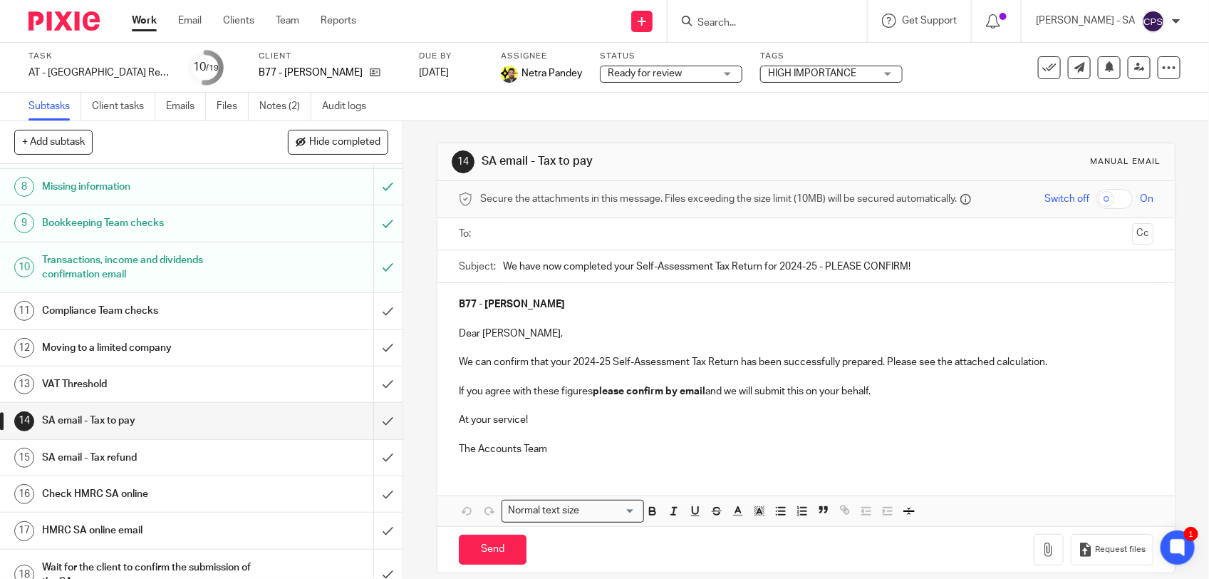
scroll to position [267, 0]
click at [716, 25] on input "Search" at bounding box center [760, 23] width 128 height 13
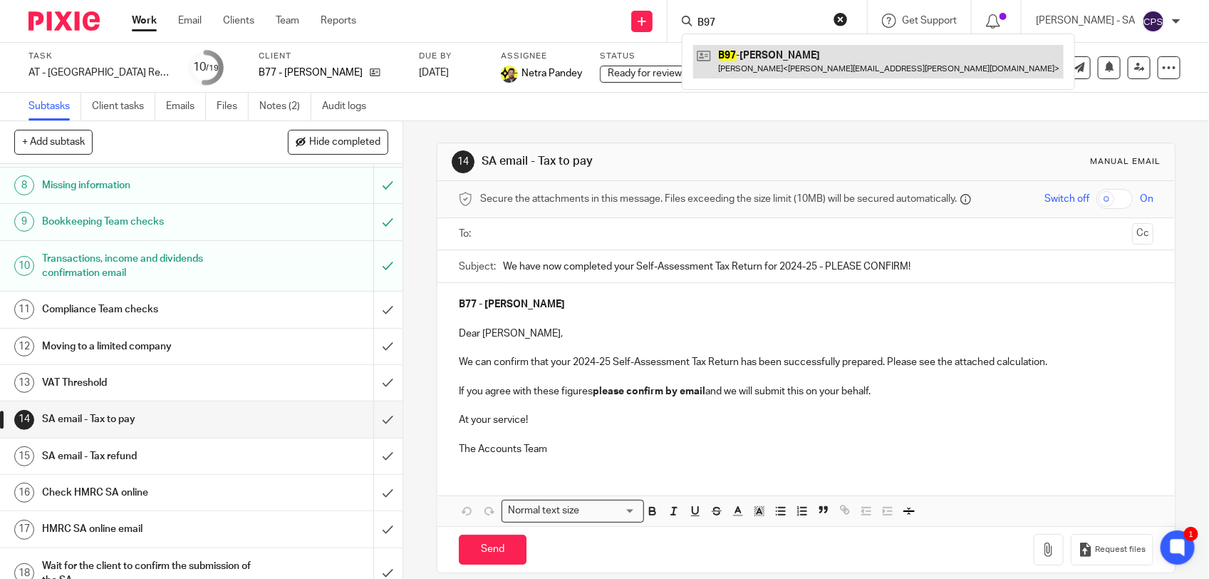
type input "B97"
click at [741, 58] on link at bounding box center [878, 61] width 371 height 33
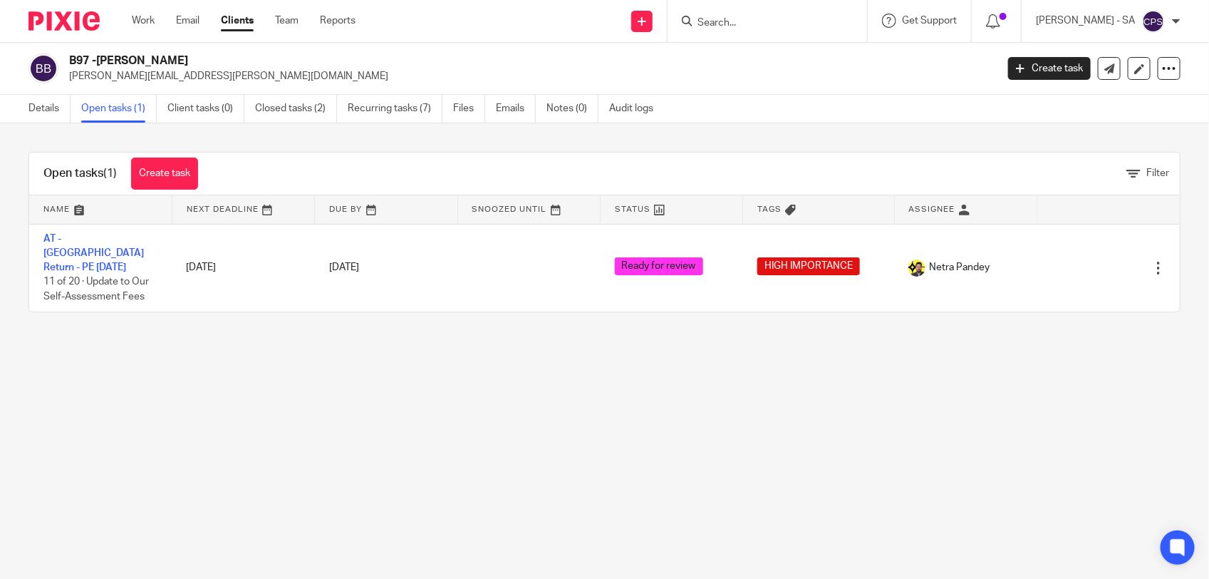
click at [125, 236] on link "AT - [GEOGRAPHIC_DATA] Return - PE [DATE]" at bounding box center [93, 253] width 100 height 39
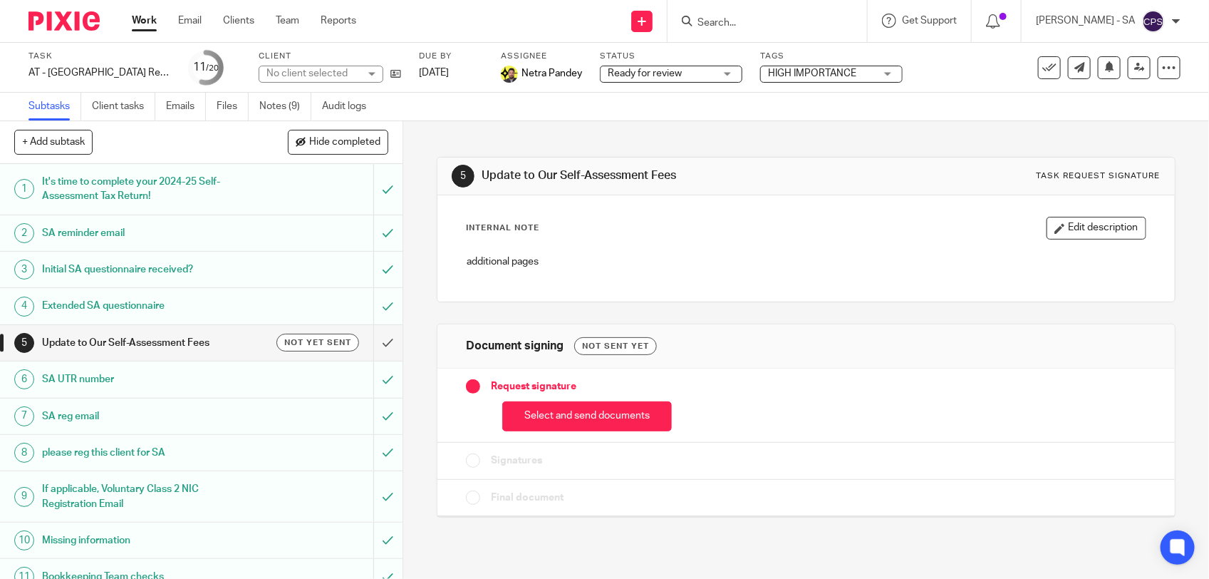
click at [276, 105] on link "Notes (9)" at bounding box center [285, 107] width 52 height 28
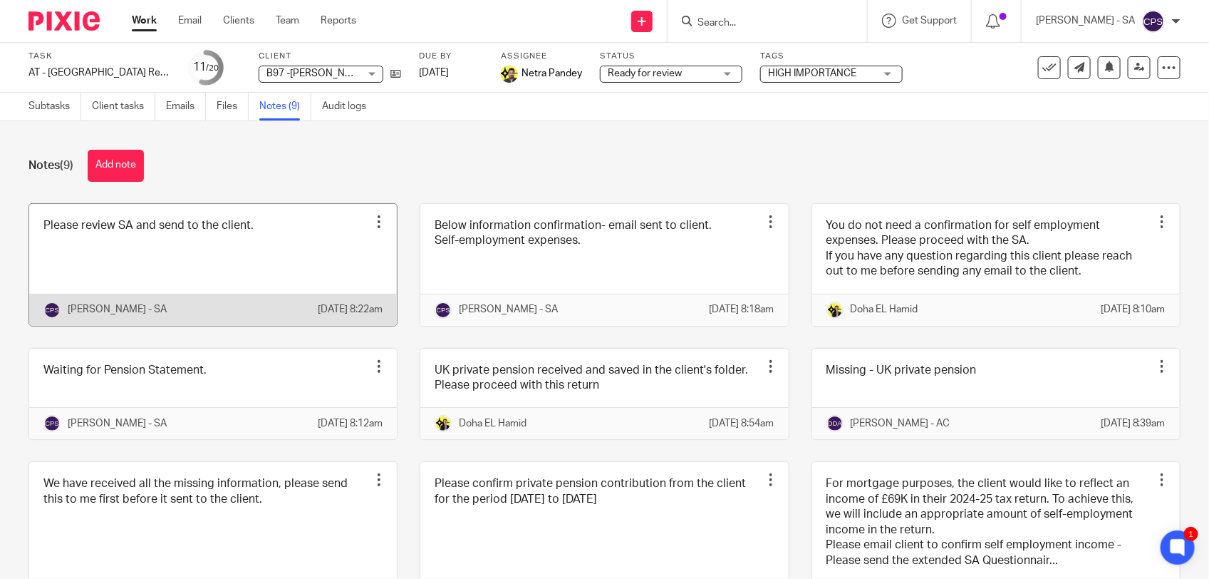
click at [286, 250] on link at bounding box center [213, 265] width 368 height 122
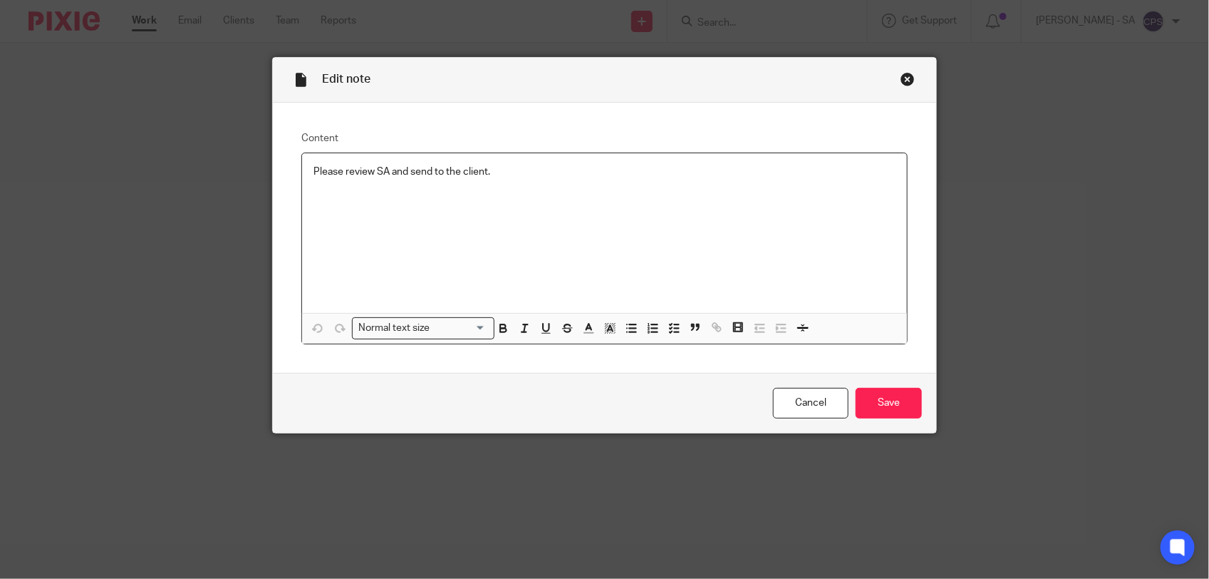
click at [901, 81] on div "Close this dialog window" at bounding box center [908, 79] width 14 height 14
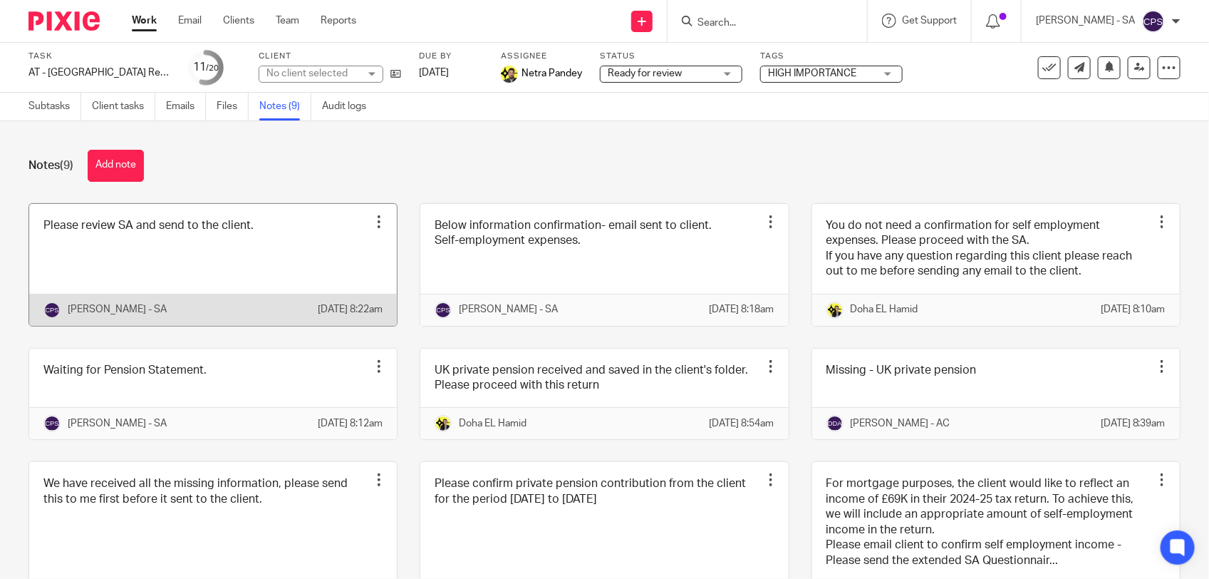
click at [275, 257] on link at bounding box center [213, 265] width 368 height 122
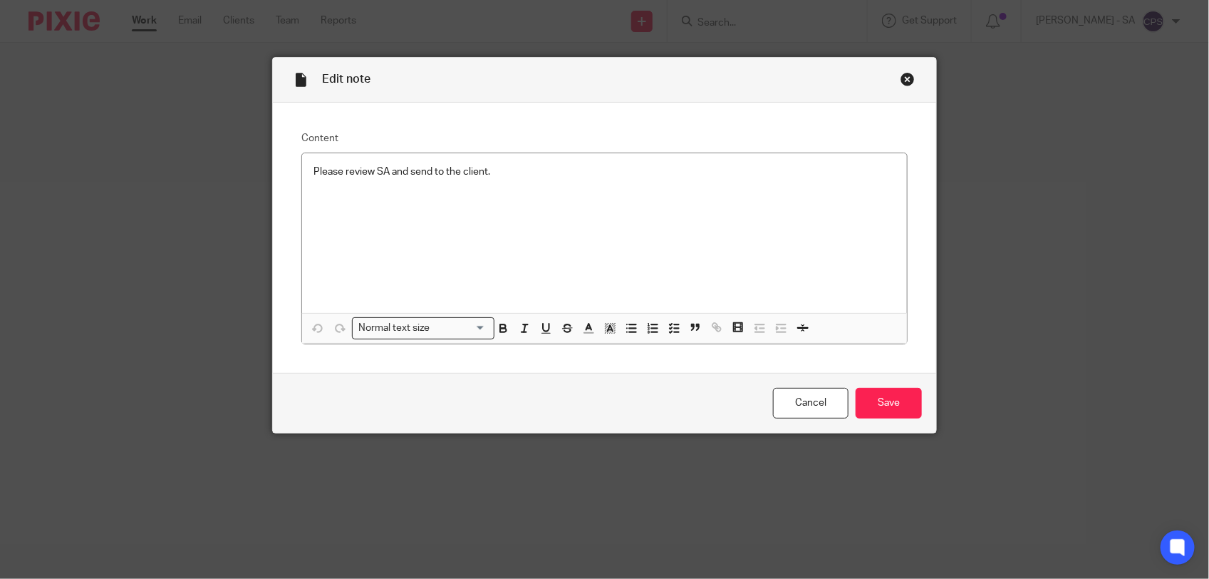
click at [906, 81] on div "Close this dialog window" at bounding box center [908, 79] width 14 height 14
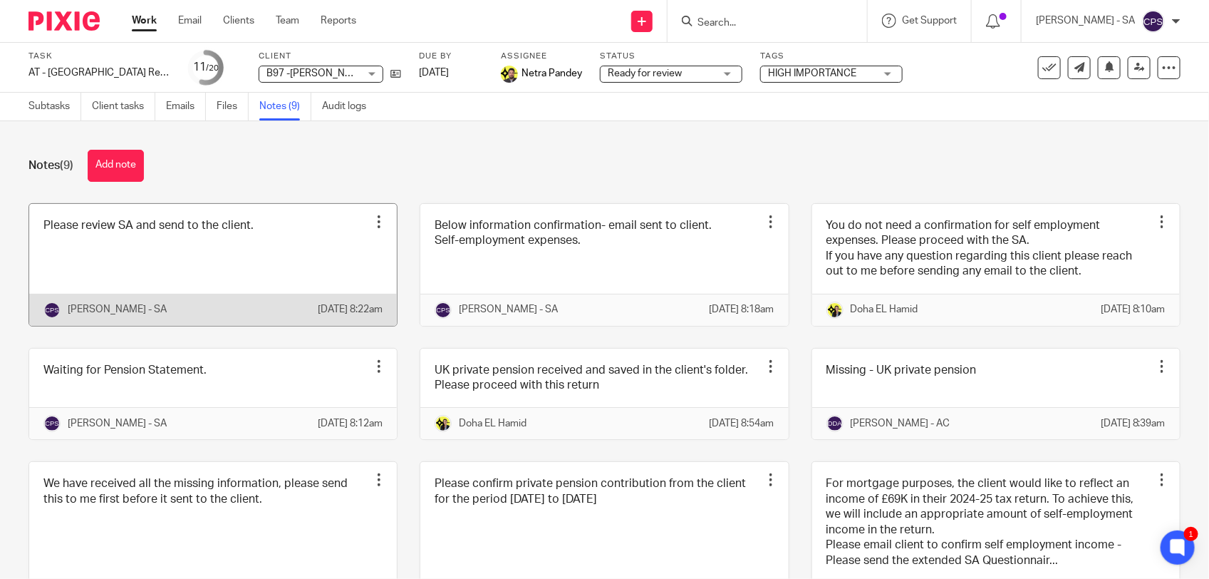
click at [286, 271] on link at bounding box center [213, 265] width 368 height 122
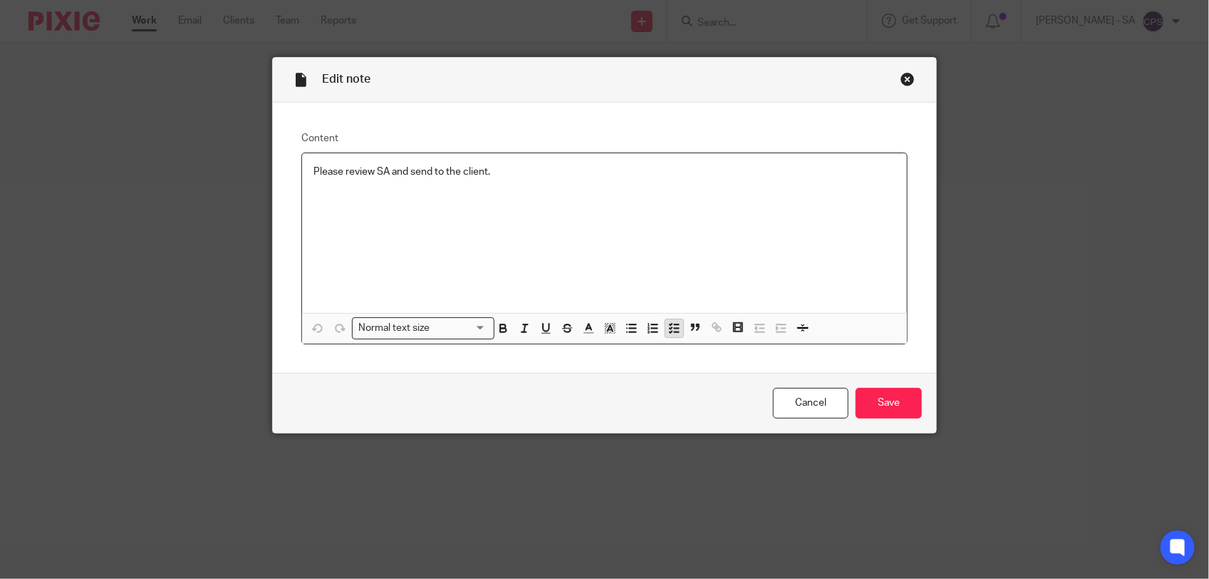
click at [670, 331] on polyline "button" at bounding box center [671, 331] width 2 height 1
drag, startPoint x: 304, startPoint y: 175, endPoint x: 529, endPoint y: 200, distance: 226.6
click at [529, 200] on div "Please review SA and send to the client." at bounding box center [604, 233] width 605 height 160
click at [665, 326] on button "button" at bounding box center [674, 328] width 18 height 18
click at [348, 200] on p at bounding box center [615, 193] width 561 height 14
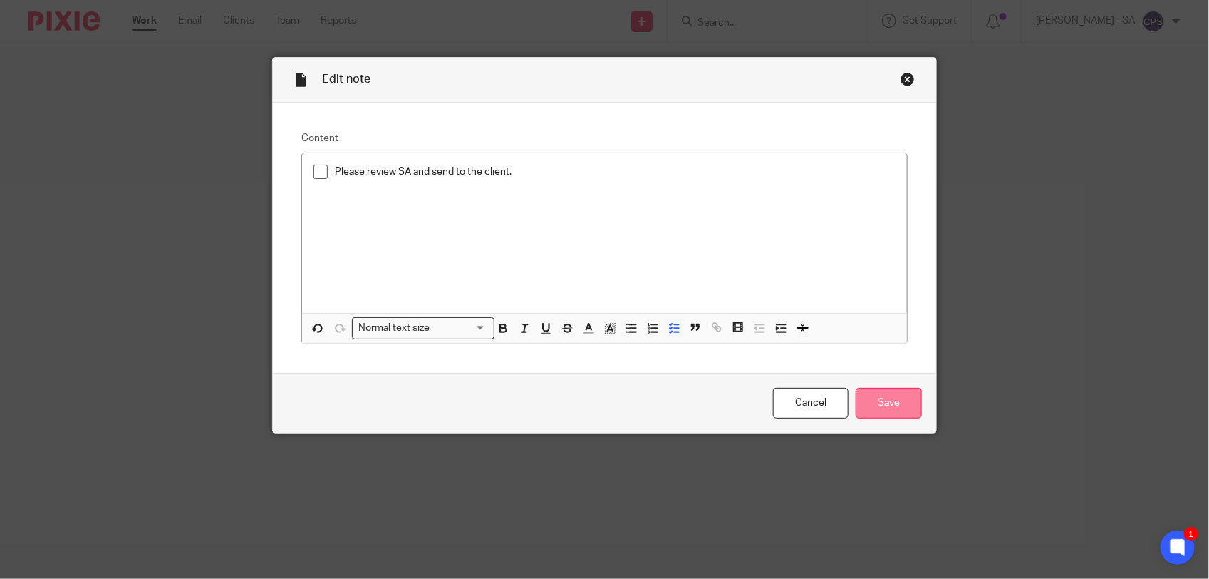
click at [879, 412] on input "Save" at bounding box center [889, 403] width 66 height 31
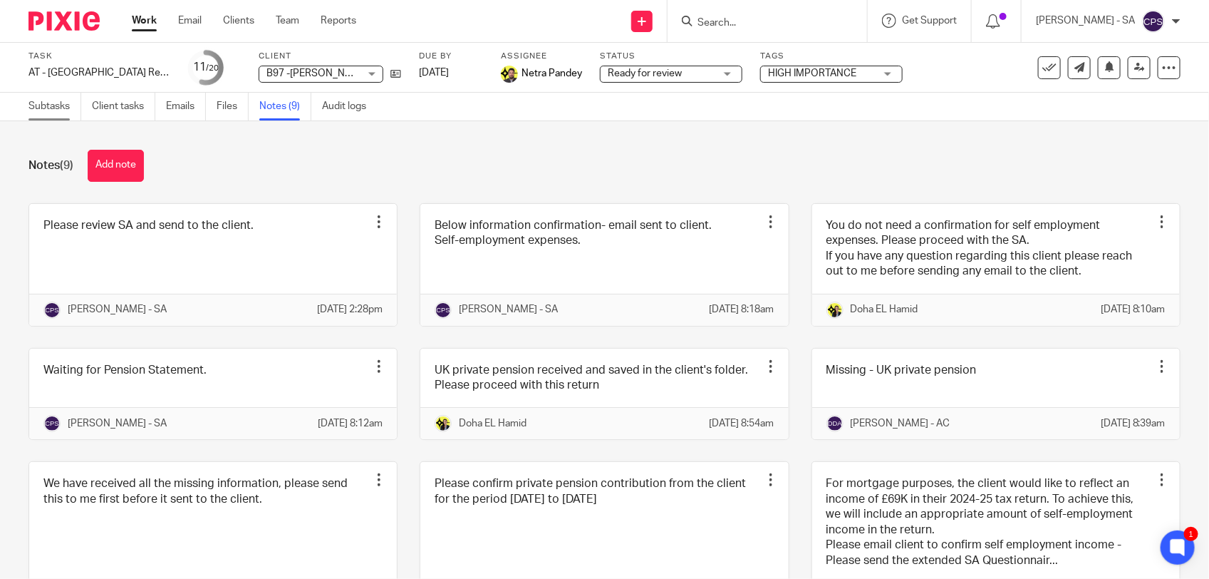
click at [50, 108] on link "Subtasks" at bounding box center [55, 107] width 53 height 28
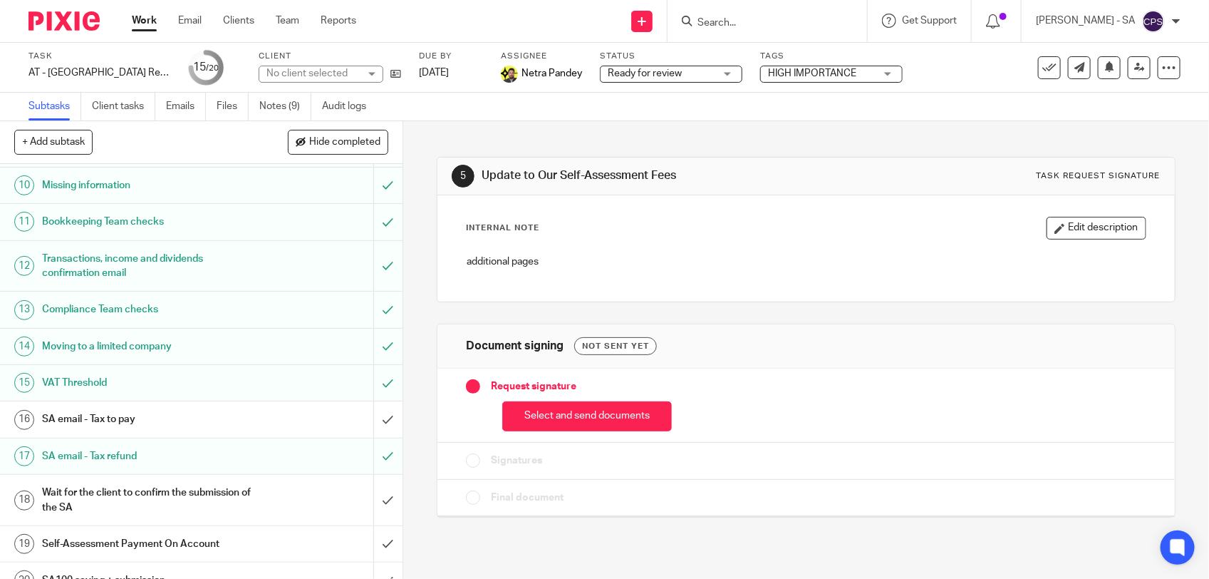
scroll to position [356, 0]
